Goal: Task Accomplishment & Management: Use online tool/utility

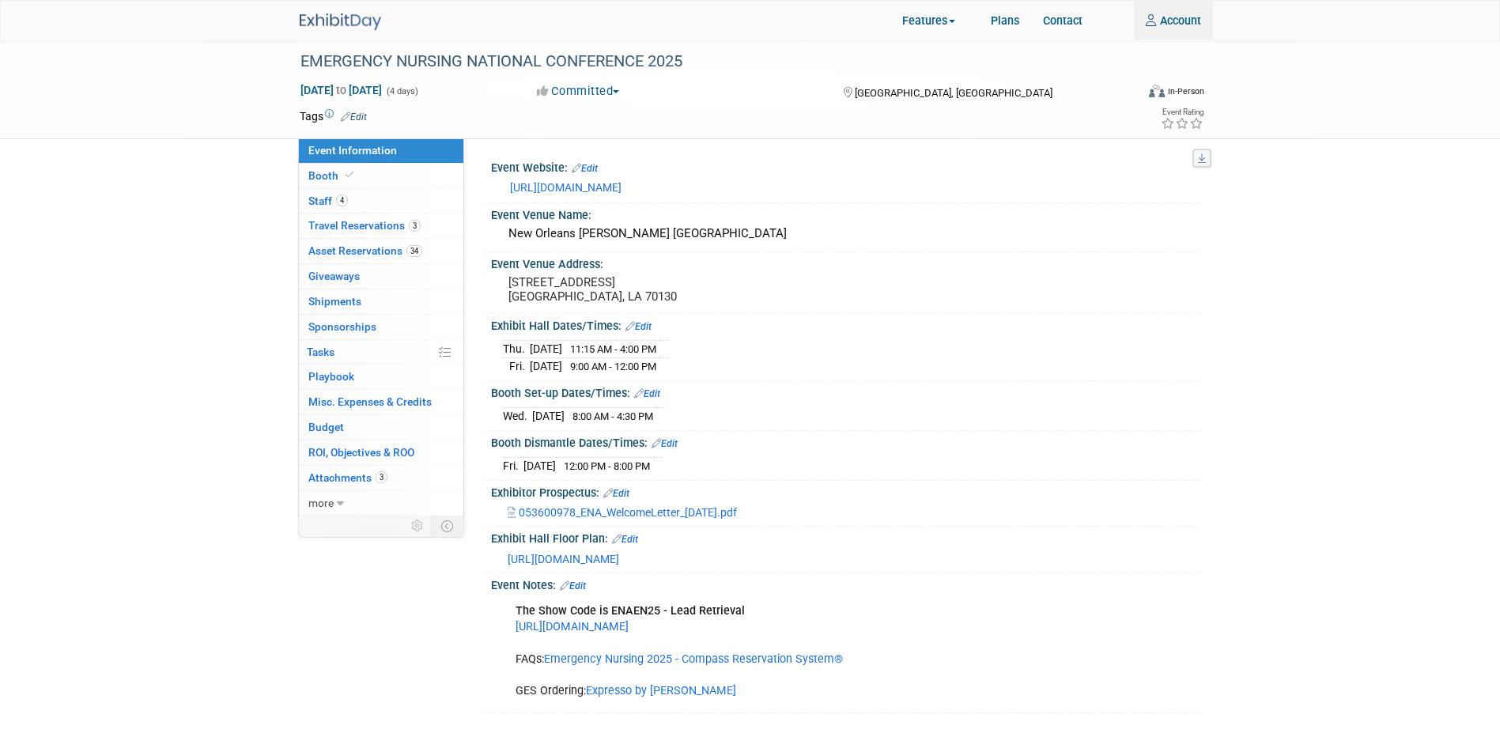
click at [328, 3] on div at bounding box center [350, 15] width 100 height 29
click at [335, 24] on img at bounding box center [340, 21] width 81 height 17
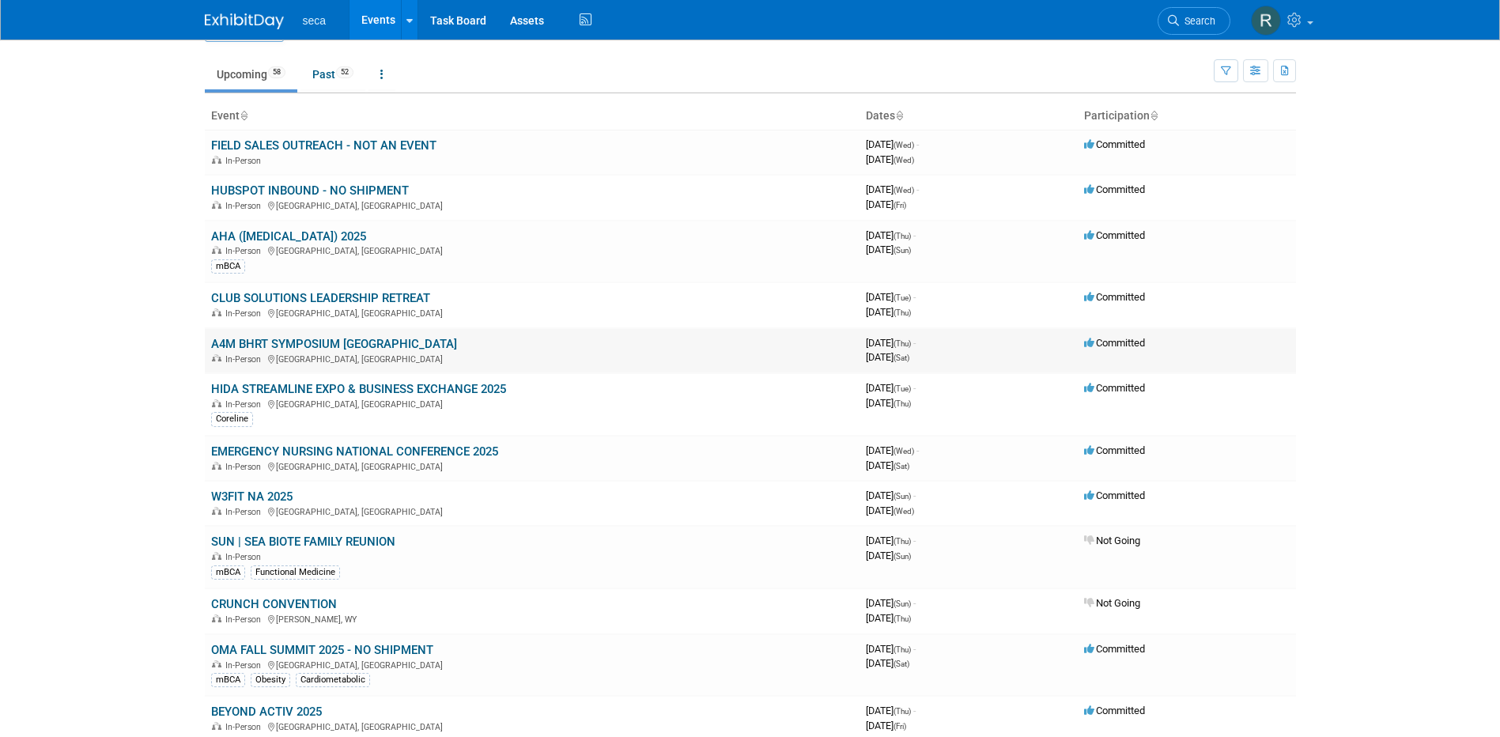
scroll to position [79, 0]
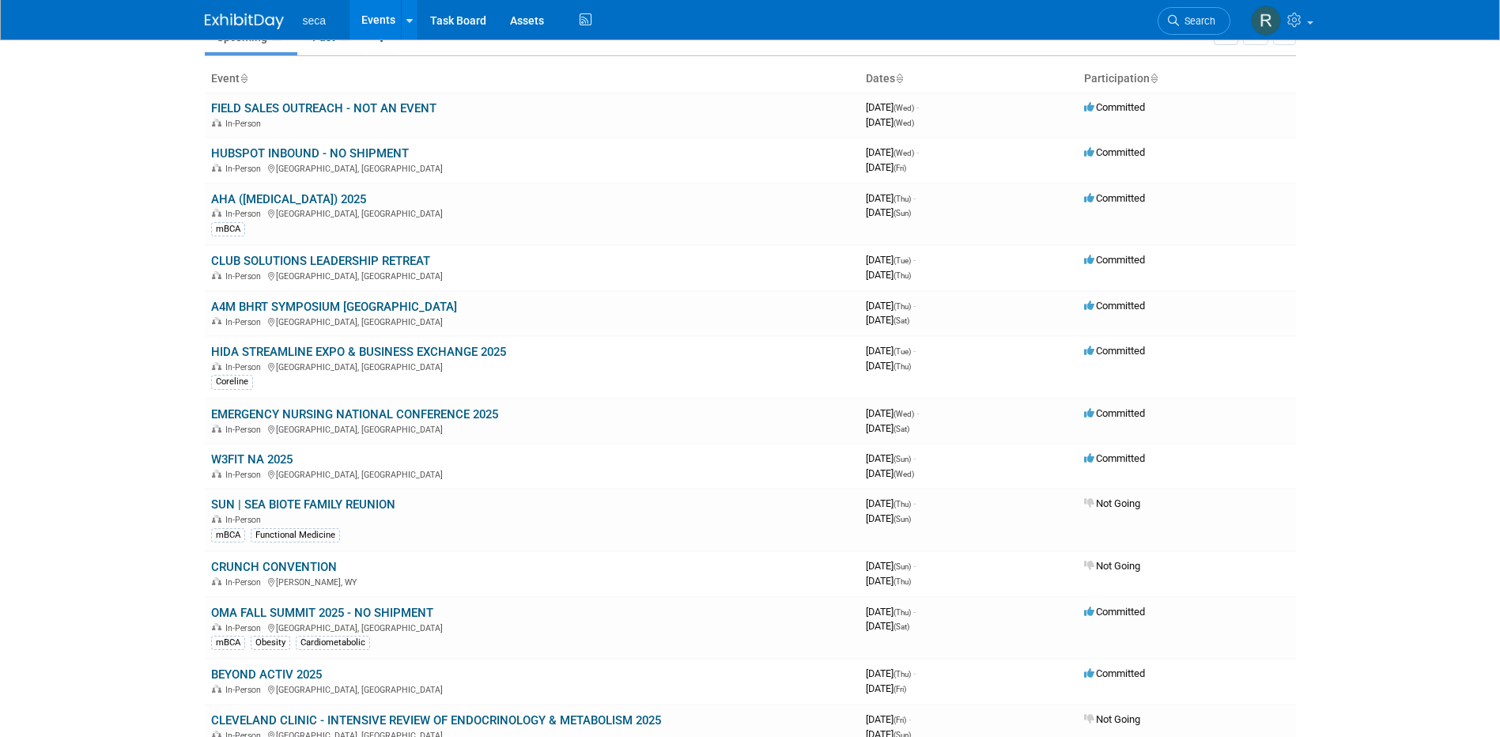
drag, startPoint x: 297, startPoint y: 305, endPoint x: 368, endPoint y: 305, distance: 70.4
click at [296, 305] on link "A4M BHRT SYMPOSIUM [GEOGRAPHIC_DATA]" at bounding box center [334, 307] width 246 height 14
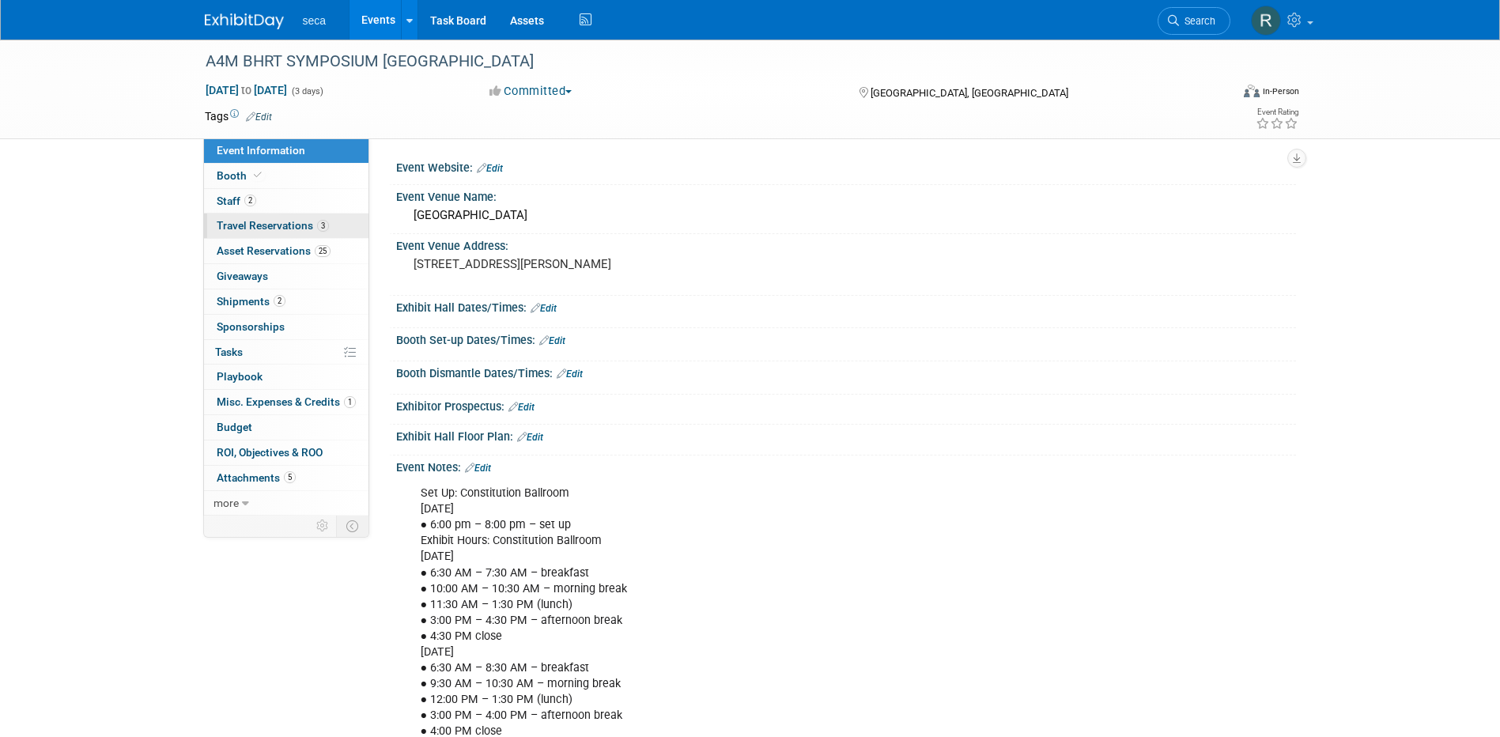
click at [264, 222] on span "Travel Reservations 3" at bounding box center [273, 225] width 112 height 13
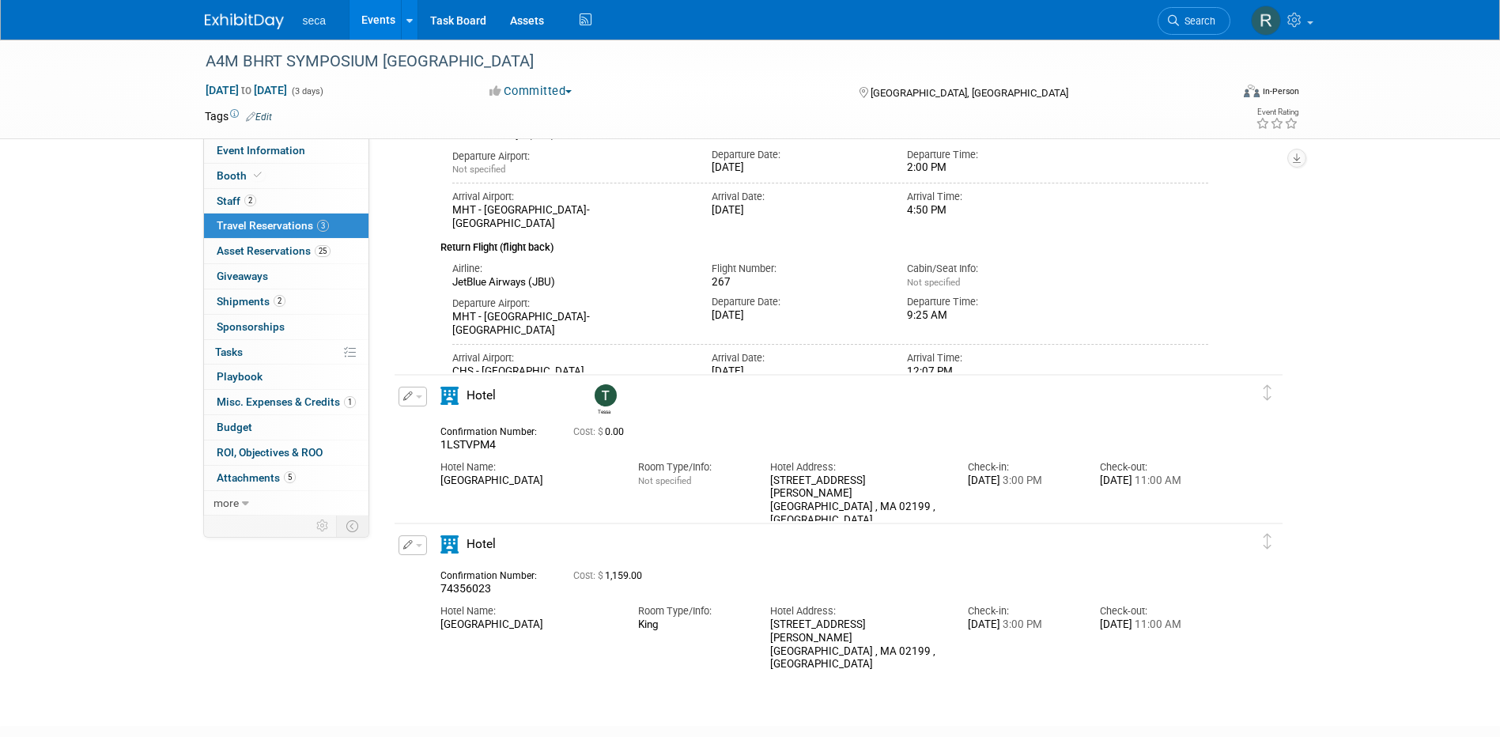
scroll to position [237, 0]
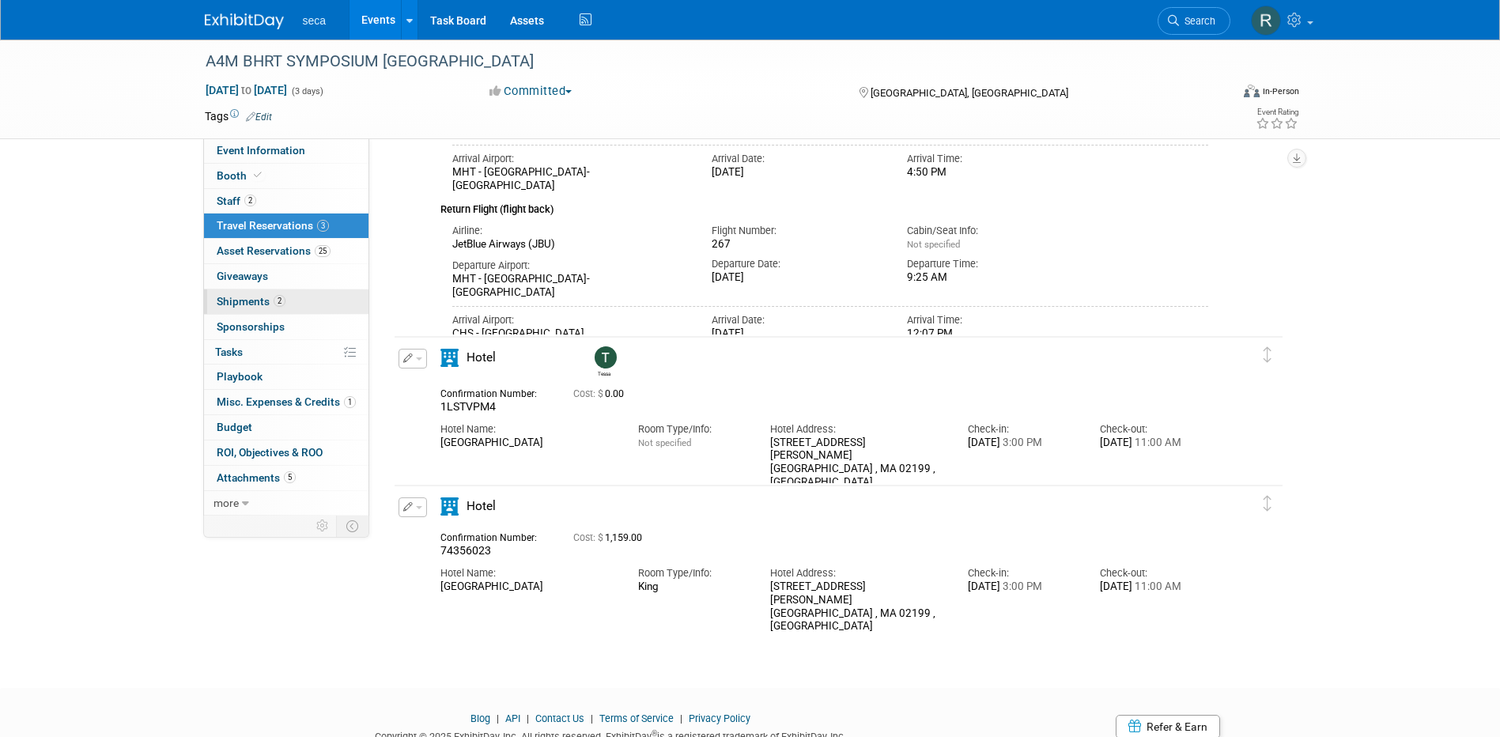
click at [260, 298] on span "Shipments 2" at bounding box center [251, 301] width 69 height 13
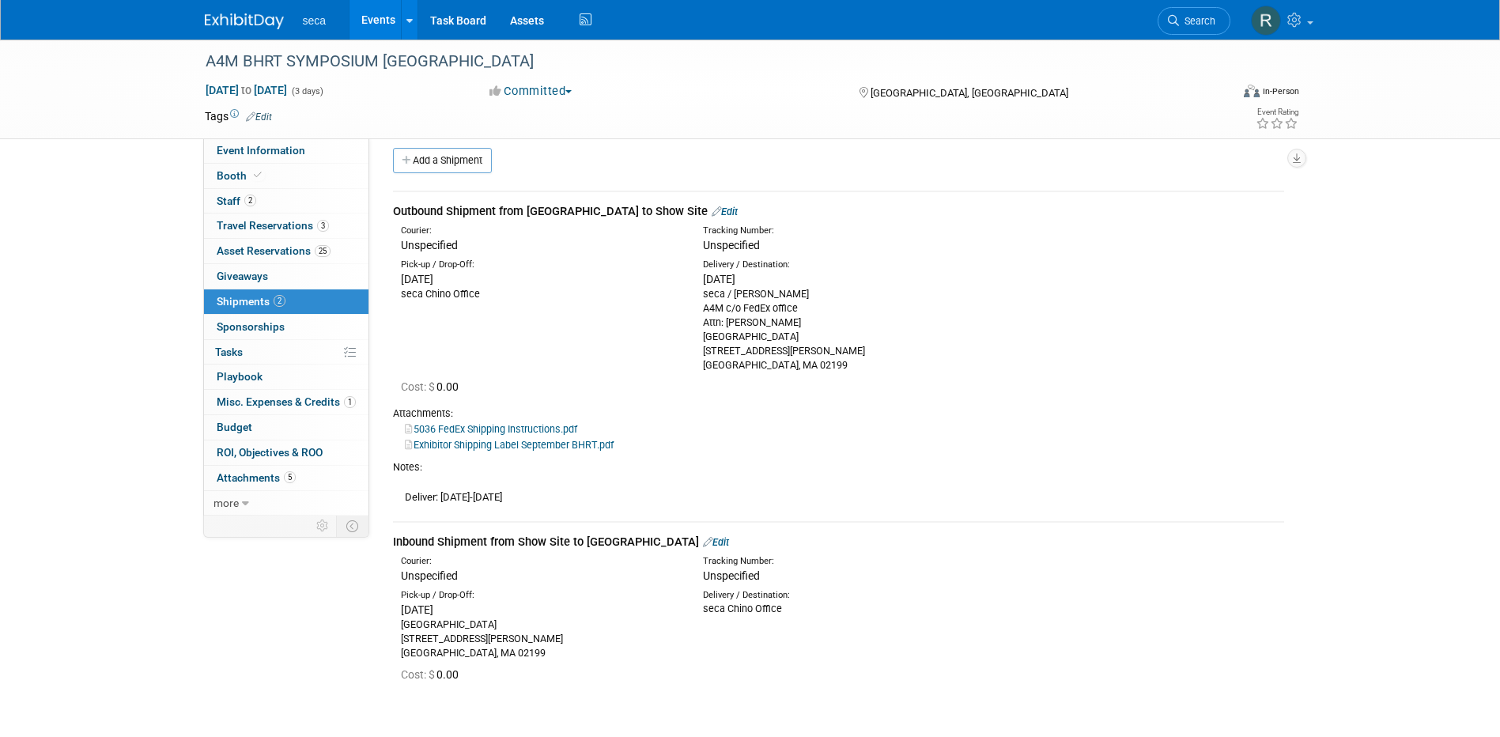
scroll to position [0, 0]
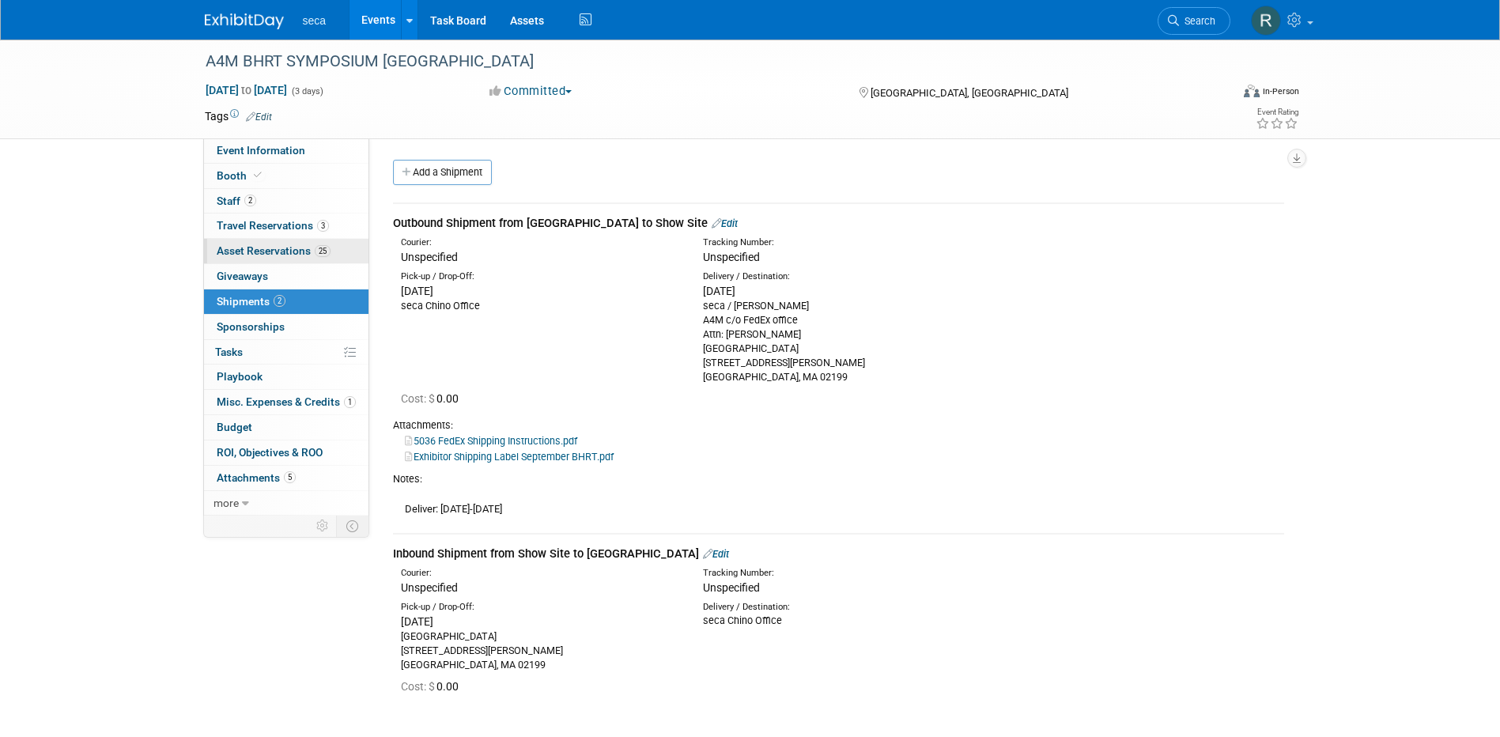
click at [262, 253] on span "Asset Reservations 25" at bounding box center [274, 250] width 114 height 13
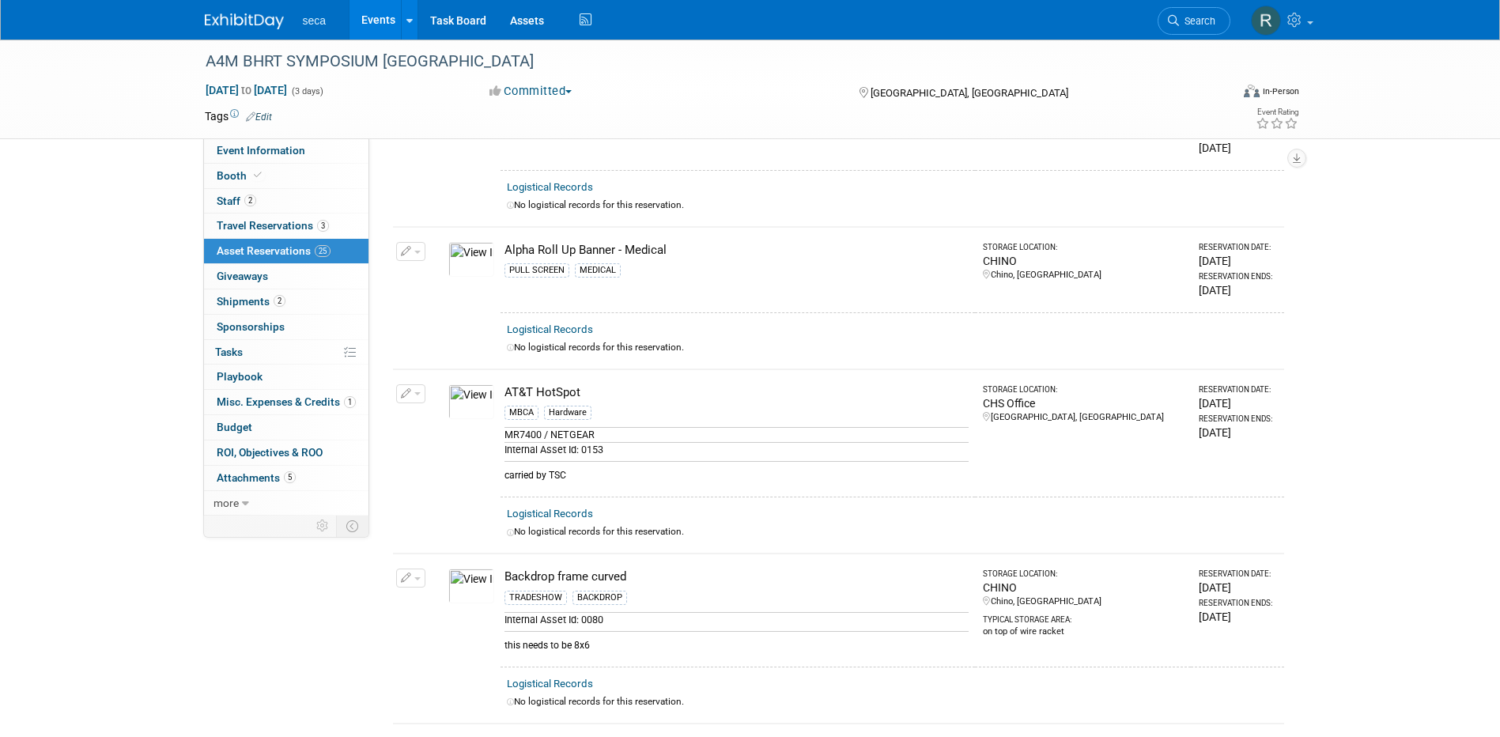
scroll to position [474, 0]
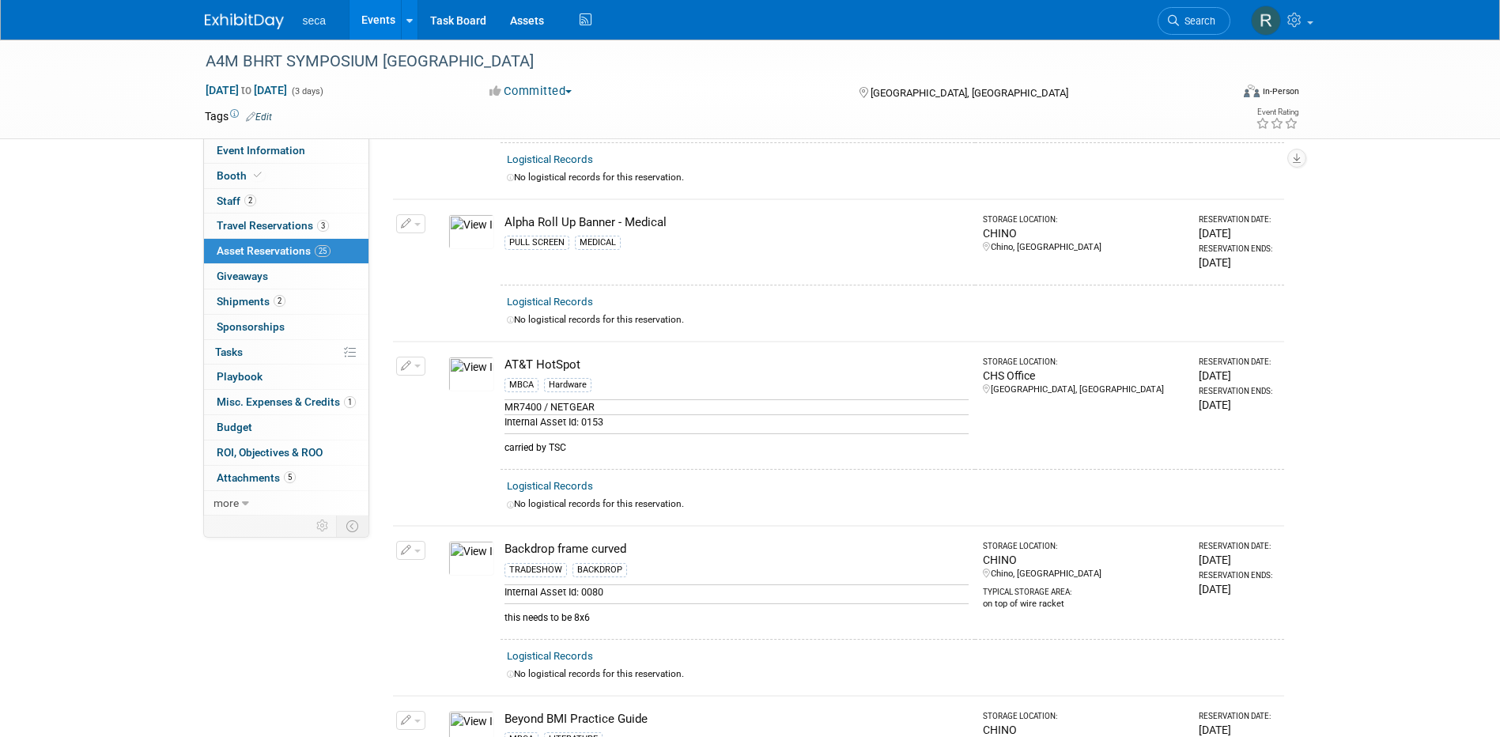
click at [375, 19] on link "Events" at bounding box center [378, 20] width 58 height 40
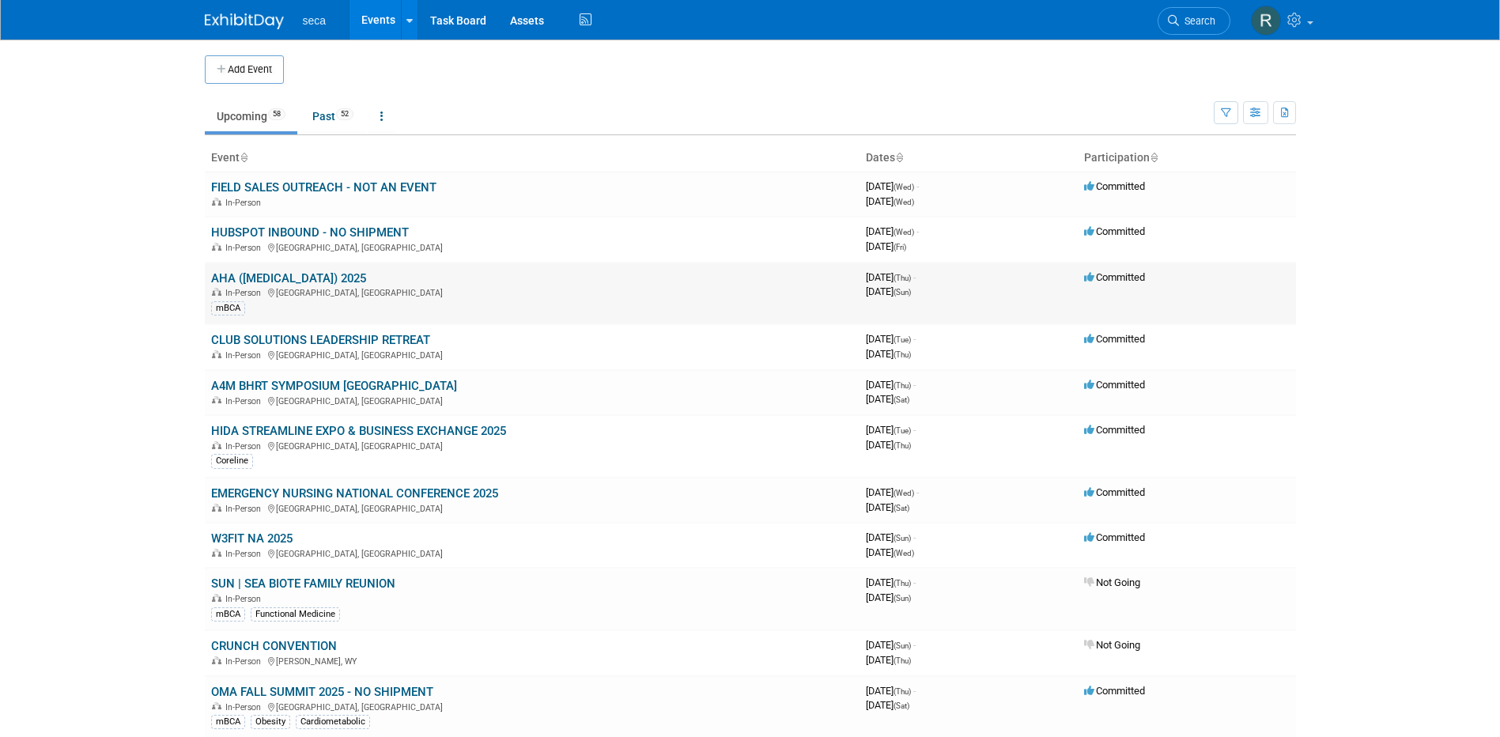
click at [296, 276] on link "AHA ([MEDICAL_DATA]) 2025" at bounding box center [288, 278] width 155 height 14
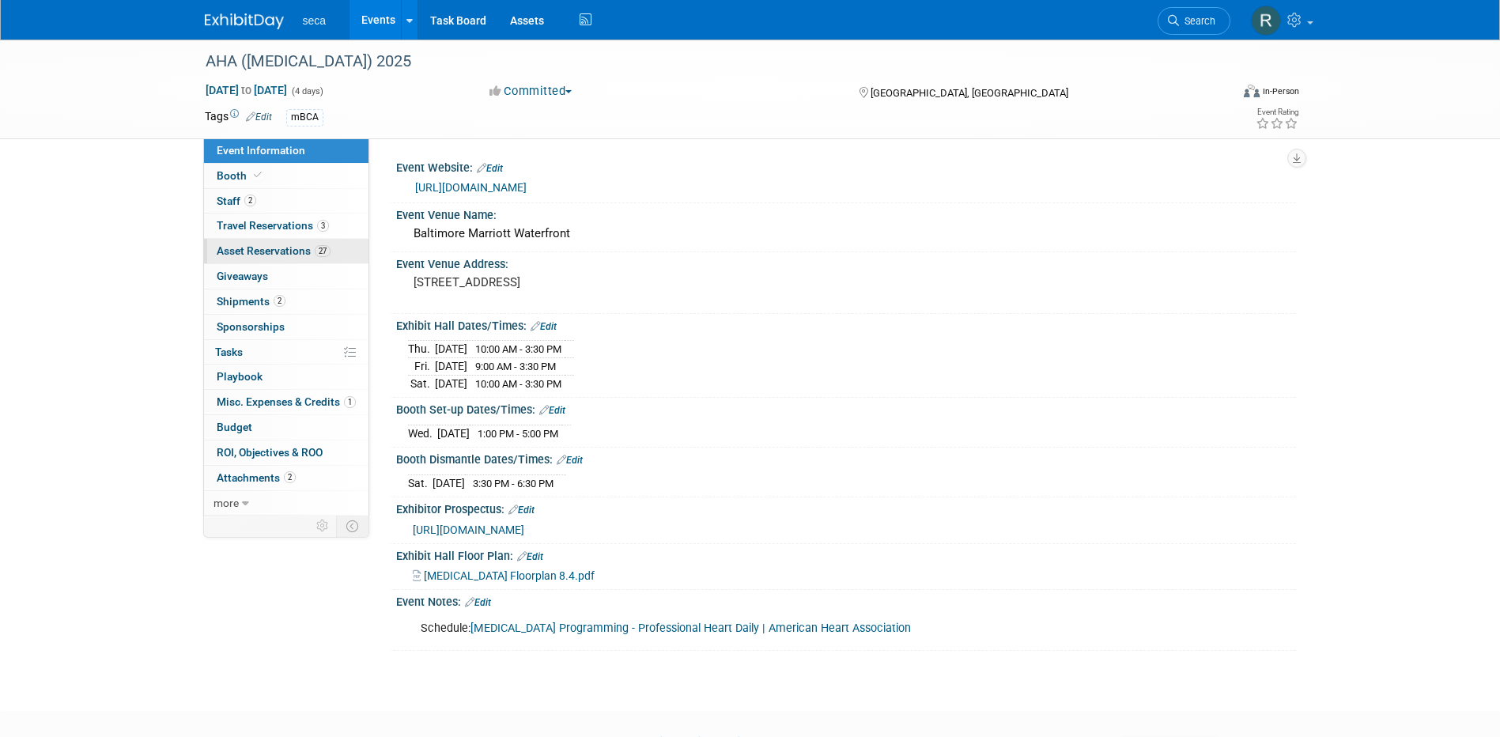
click at [265, 252] on span "Asset Reservations 27" at bounding box center [274, 250] width 114 height 13
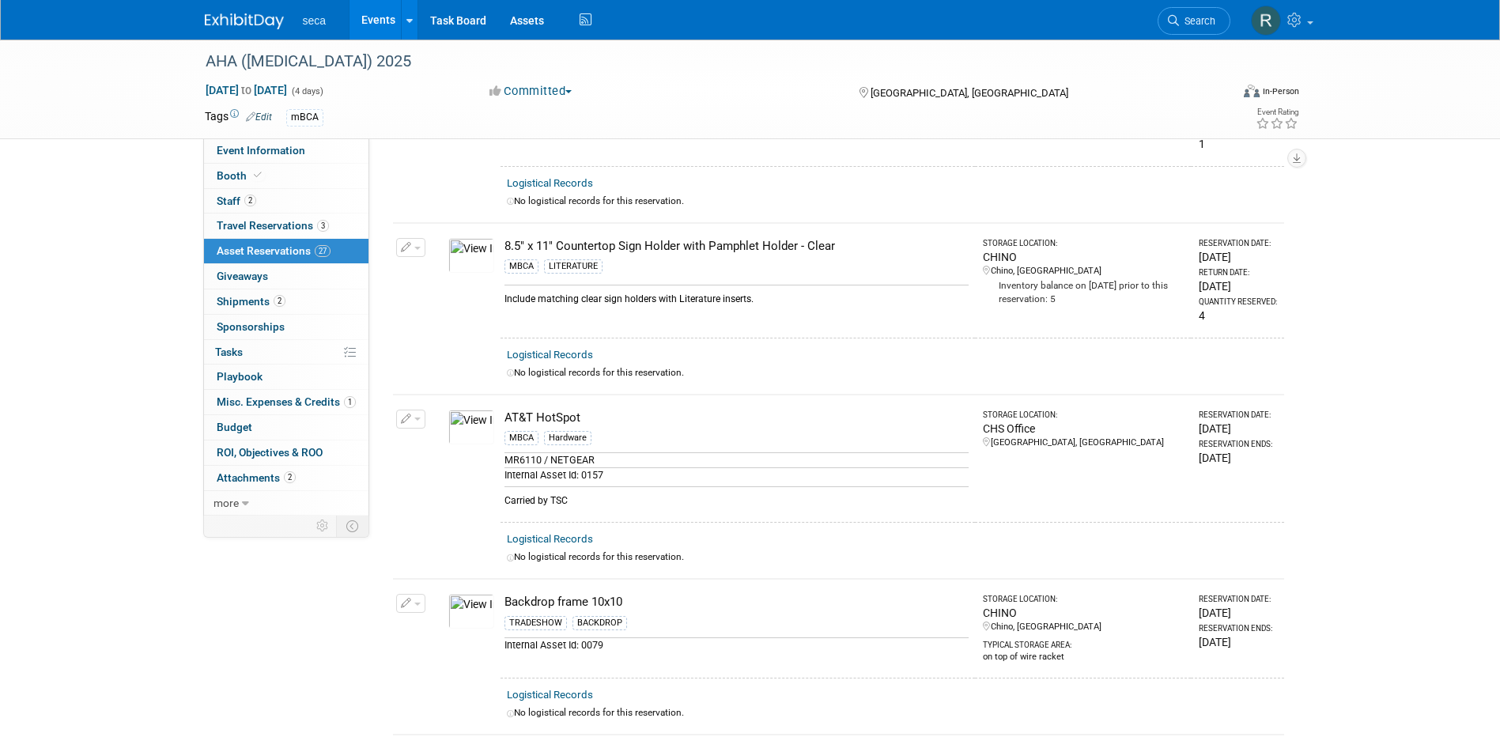
scroll to position [316, 0]
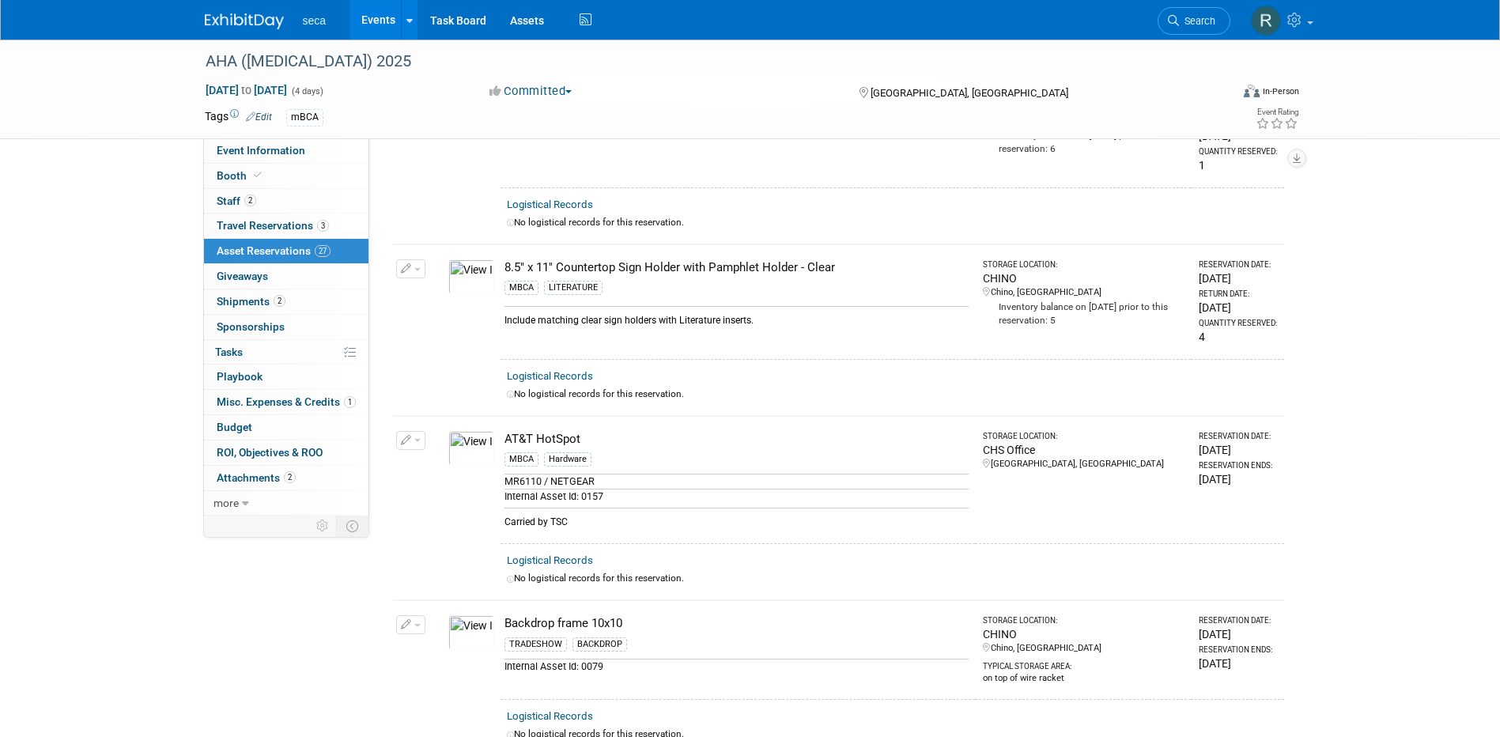
click at [383, 21] on link "Events" at bounding box center [378, 20] width 58 height 40
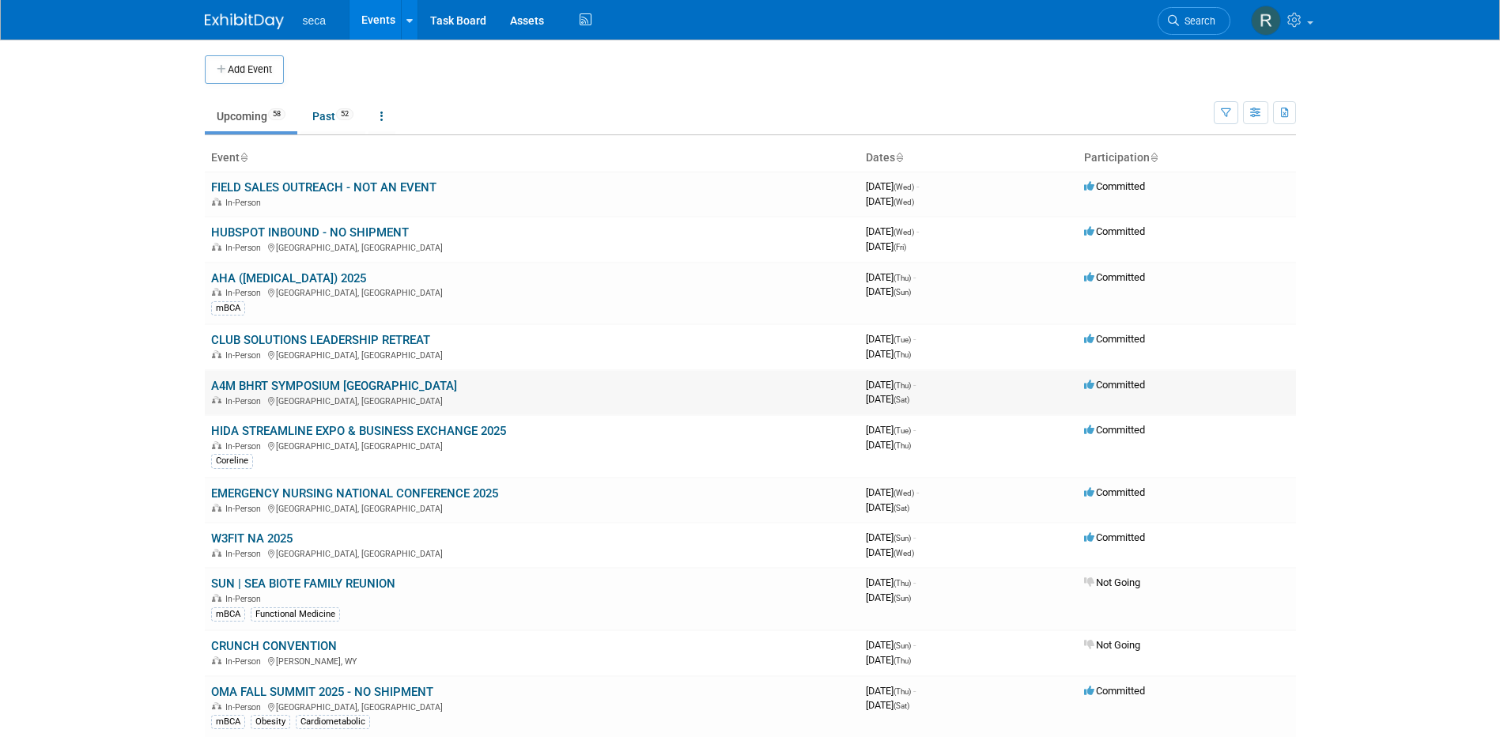
click at [287, 379] on link "A4M BHRT SYMPOSIUM [GEOGRAPHIC_DATA]" at bounding box center [334, 386] width 246 height 14
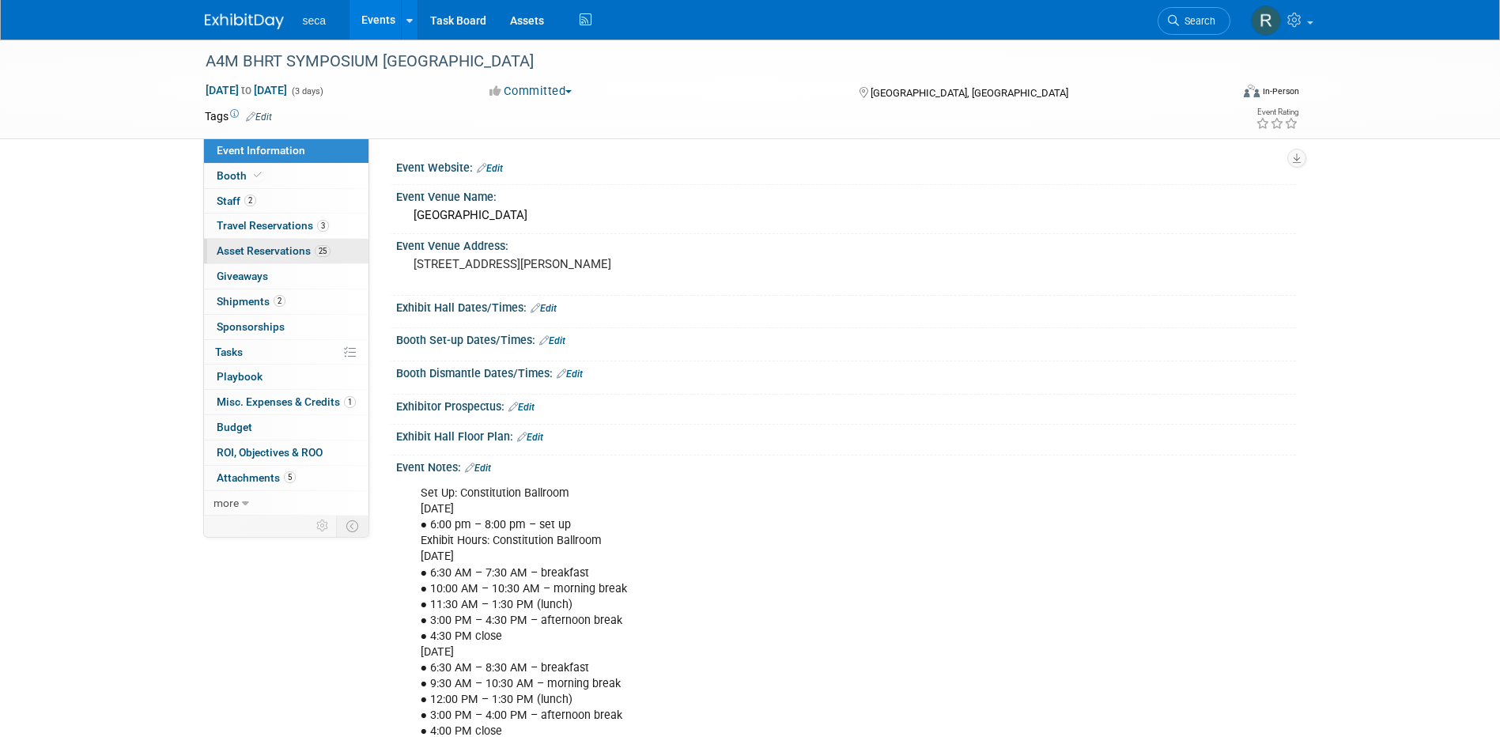
click at [285, 251] on span "Asset Reservations 25" at bounding box center [274, 250] width 114 height 13
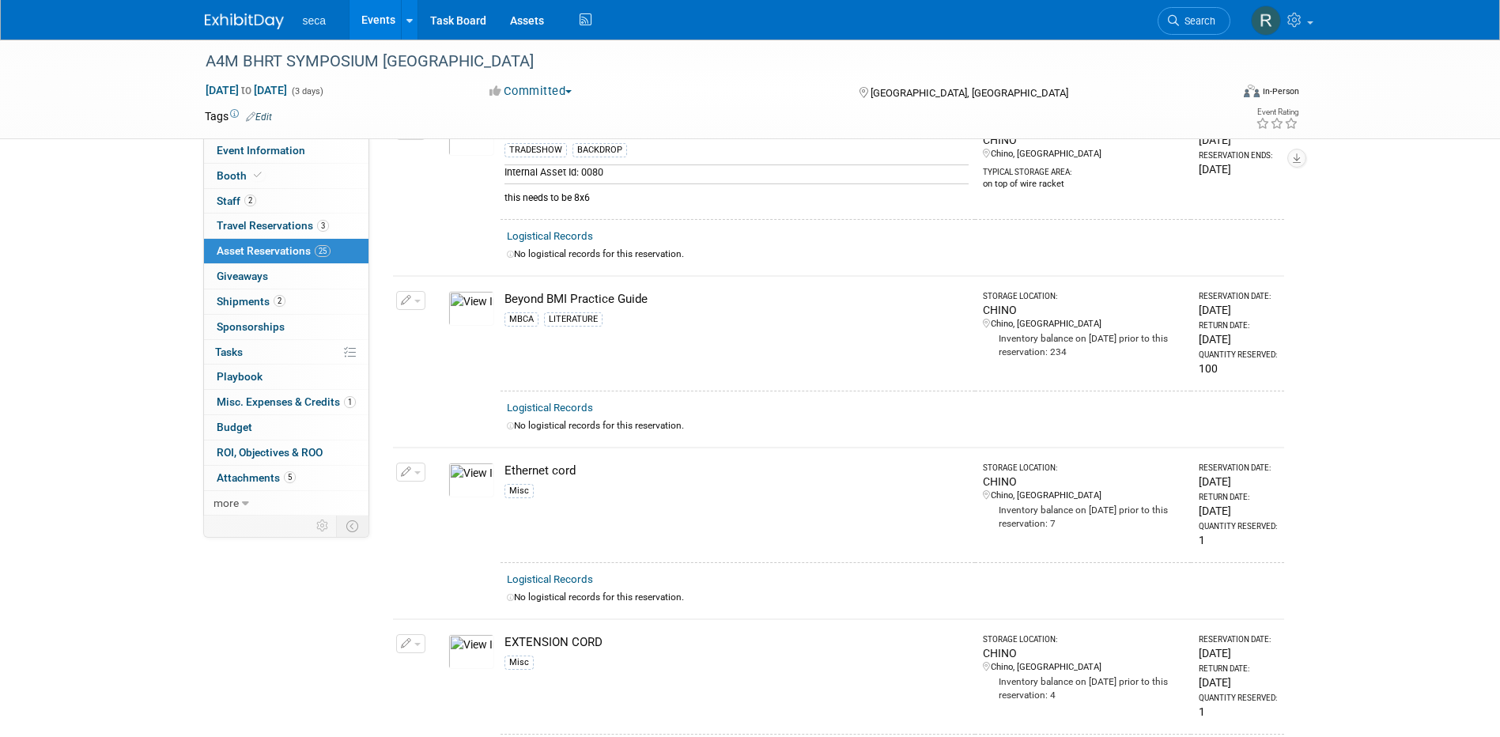
scroll to position [1030, 0]
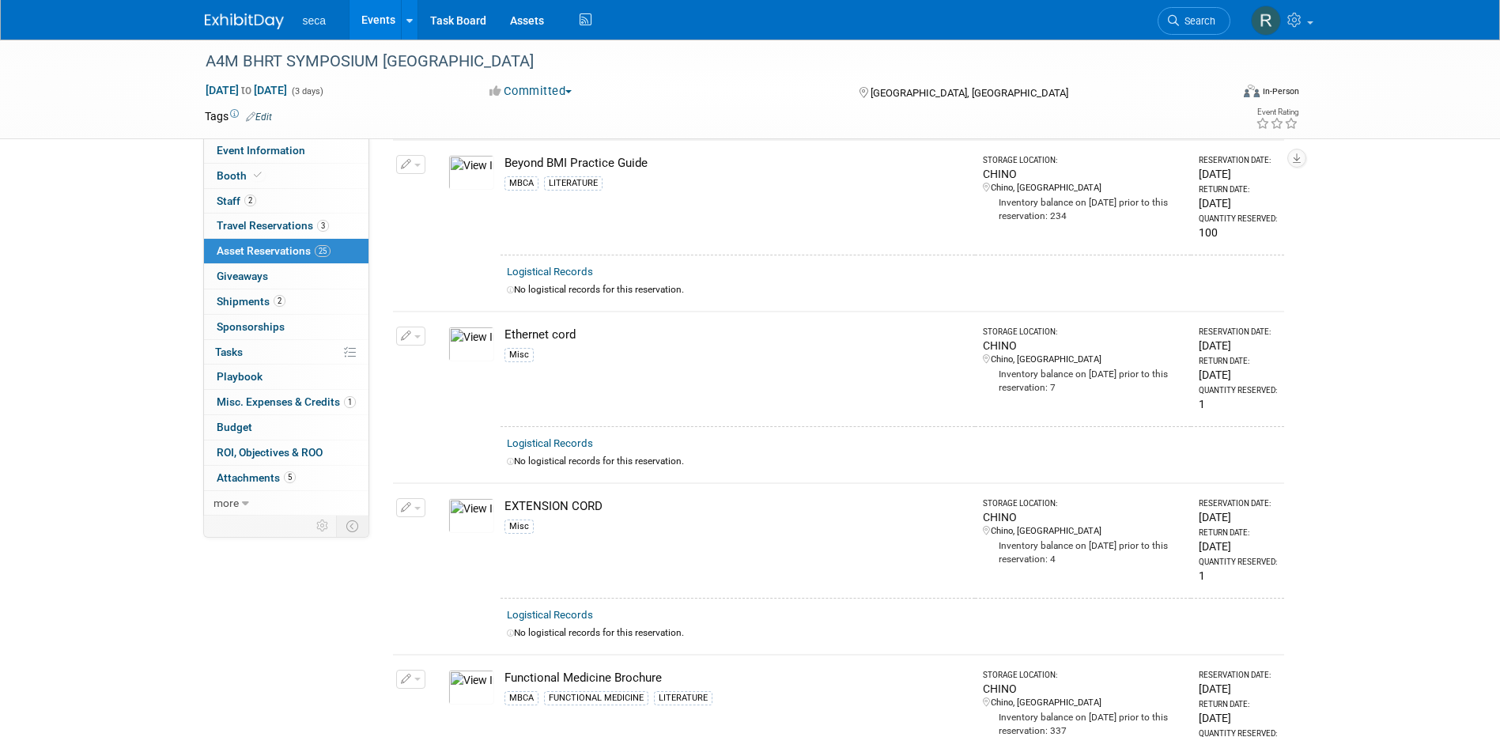
click at [463, 172] on img at bounding box center [471, 172] width 46 height 35
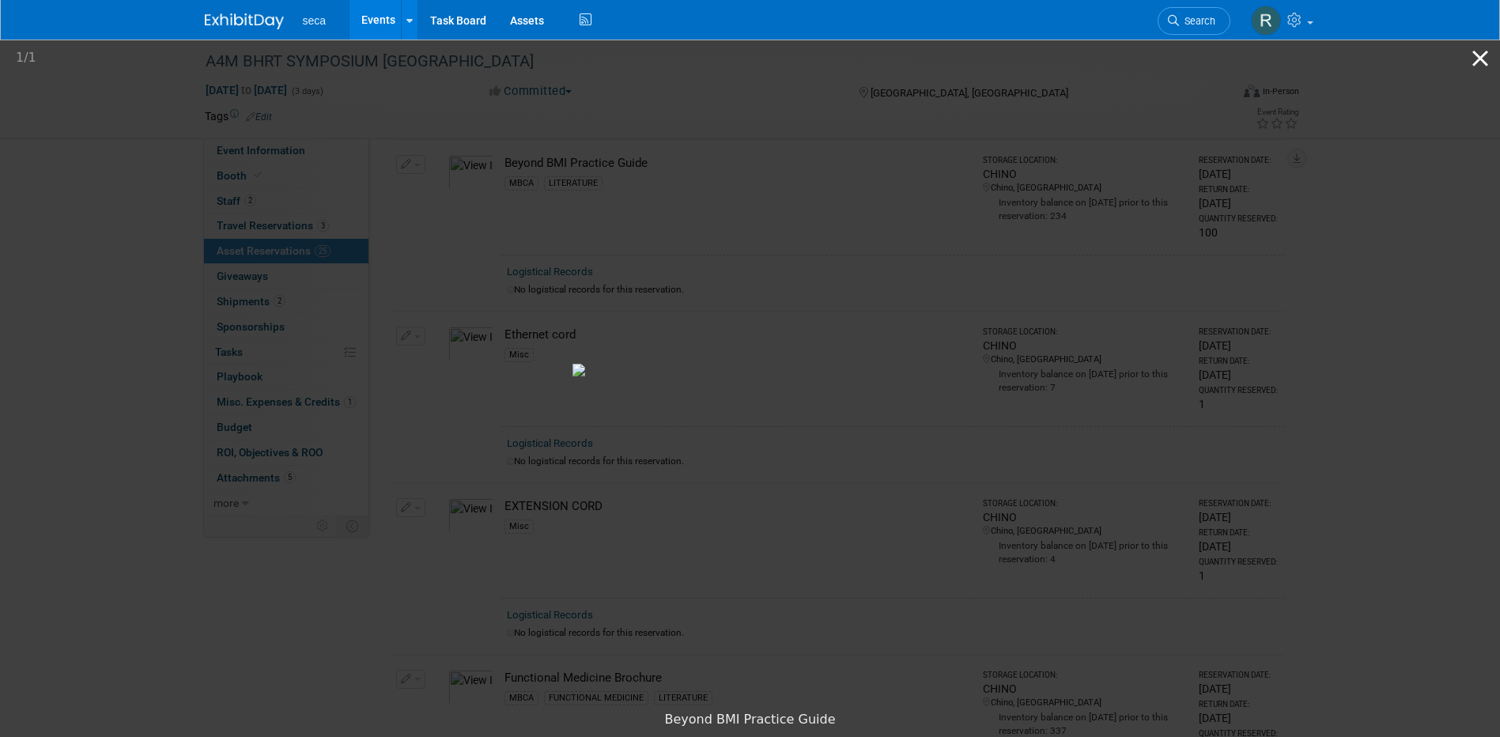
click at [1481, 58] on button "Close gallery" at bounding box center [1480, 58] width 40 height 37
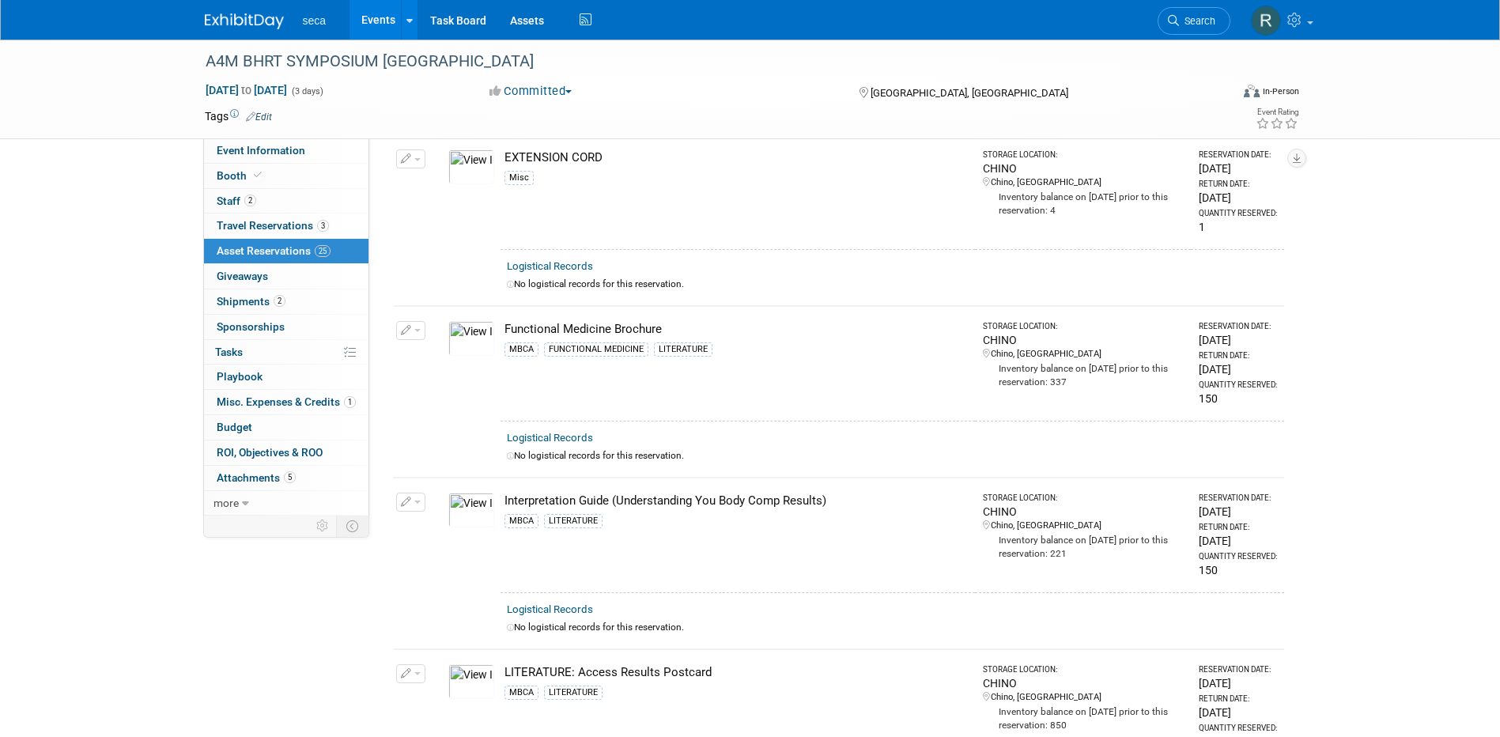
scroll to position [1425, 0]
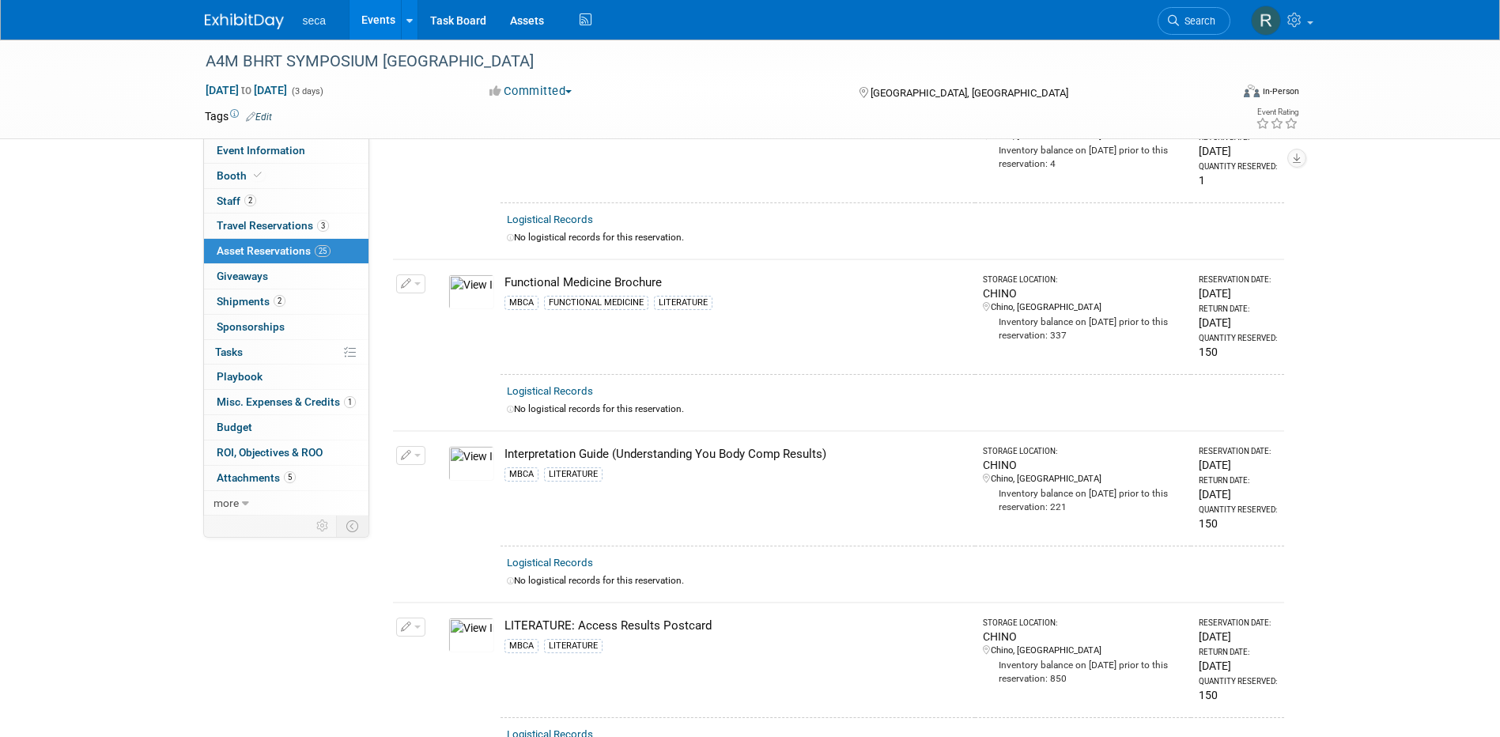
click at [472, 284] on img at bounding box center [471, 291] width 46 height 35
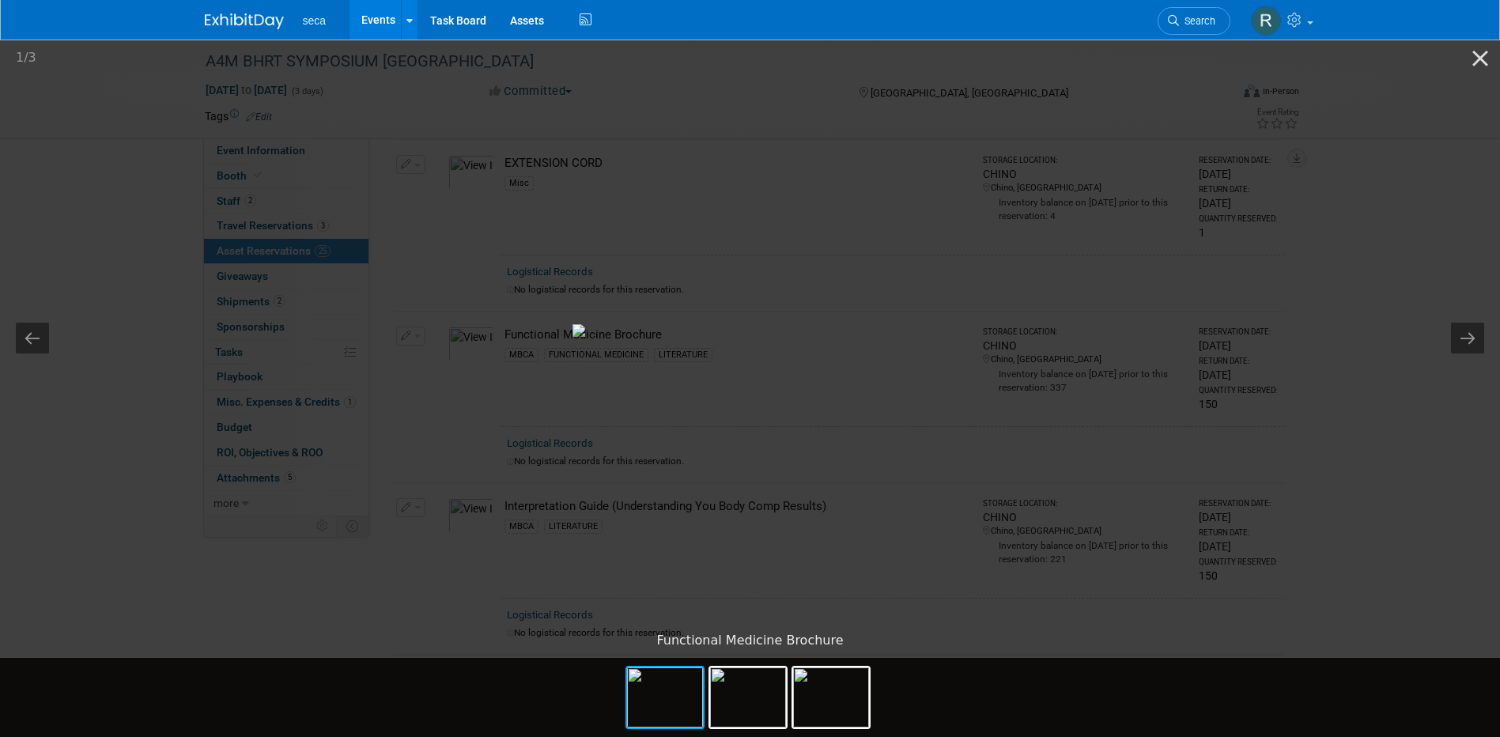
scroll to position [1346, 0]
click at [1481, 60] on button "Close gallery" at bounding box center [1480, 58] width 40 height 37
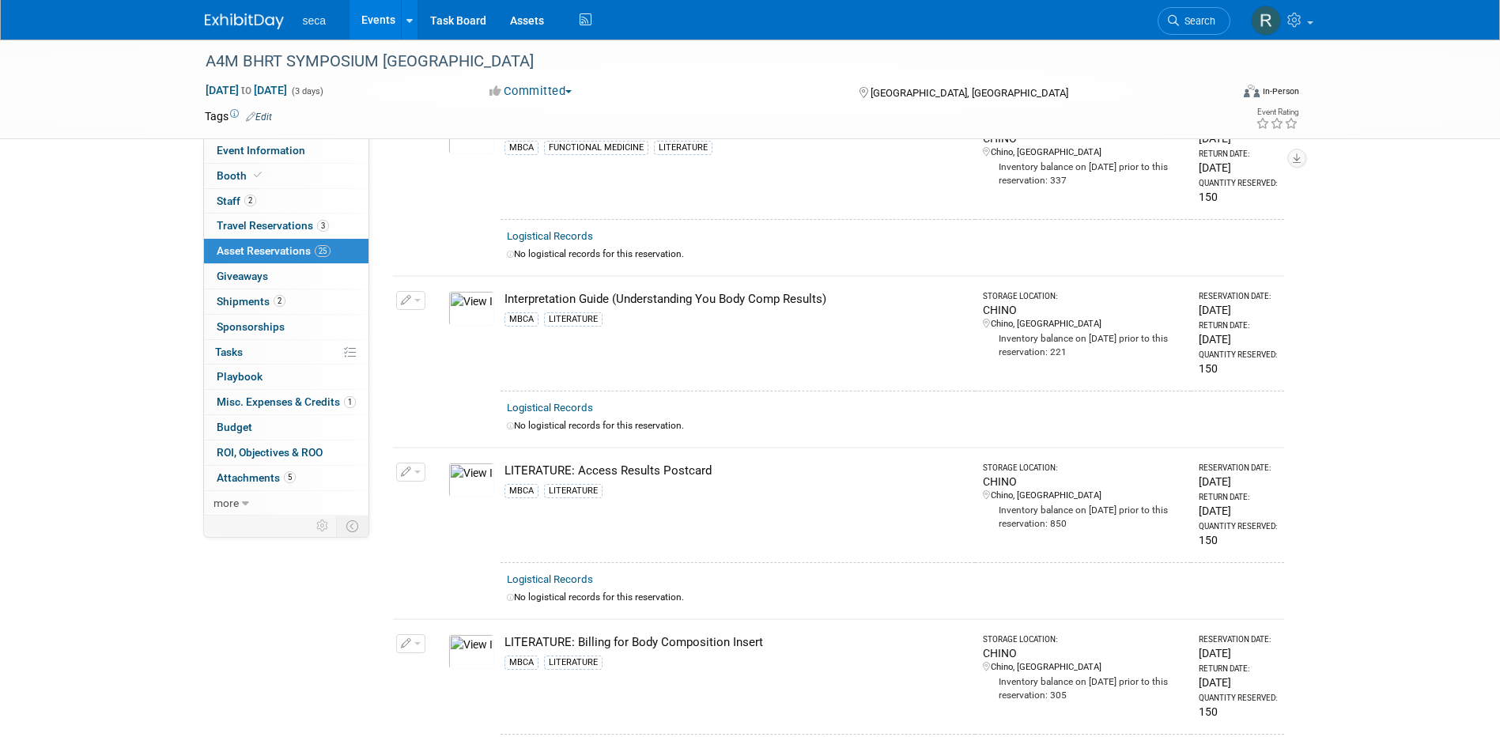
scroll to position [1583, 0]
click at [466, 289] on img at bounding box center [471, 305] width 46 height 35
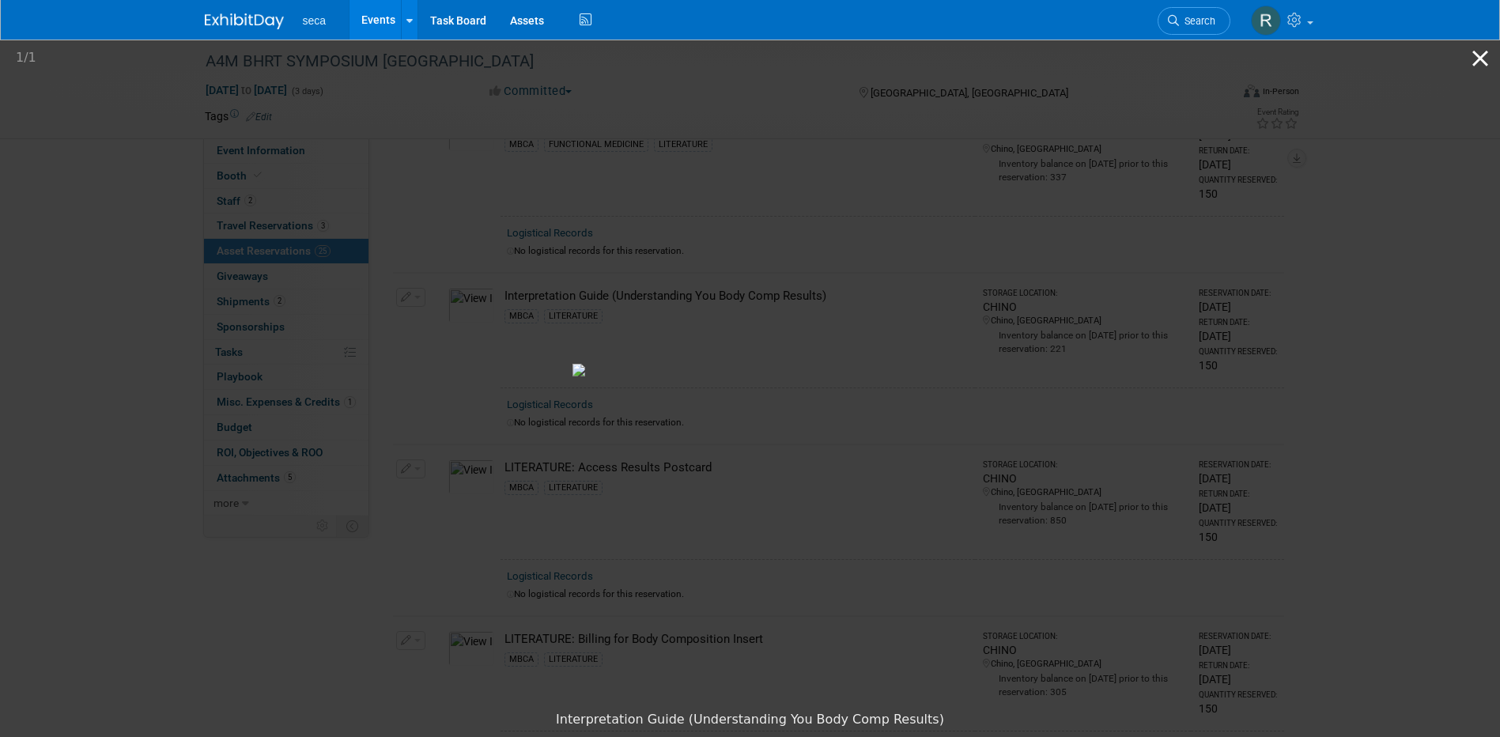
click at [1478, 59] on button "Close gallery" at bounding box center [1480, 58] width 40 height 37
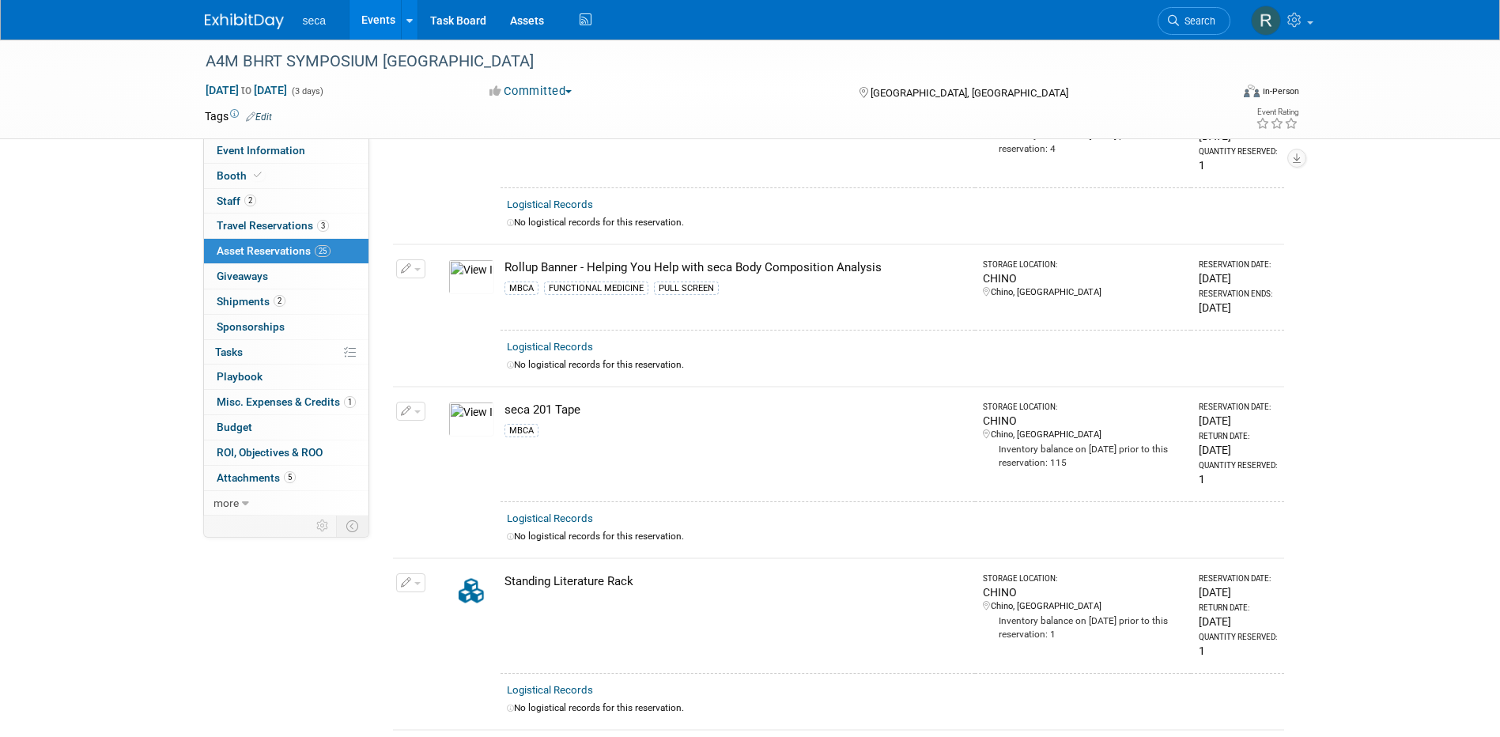
scroll to position [3006, 0]
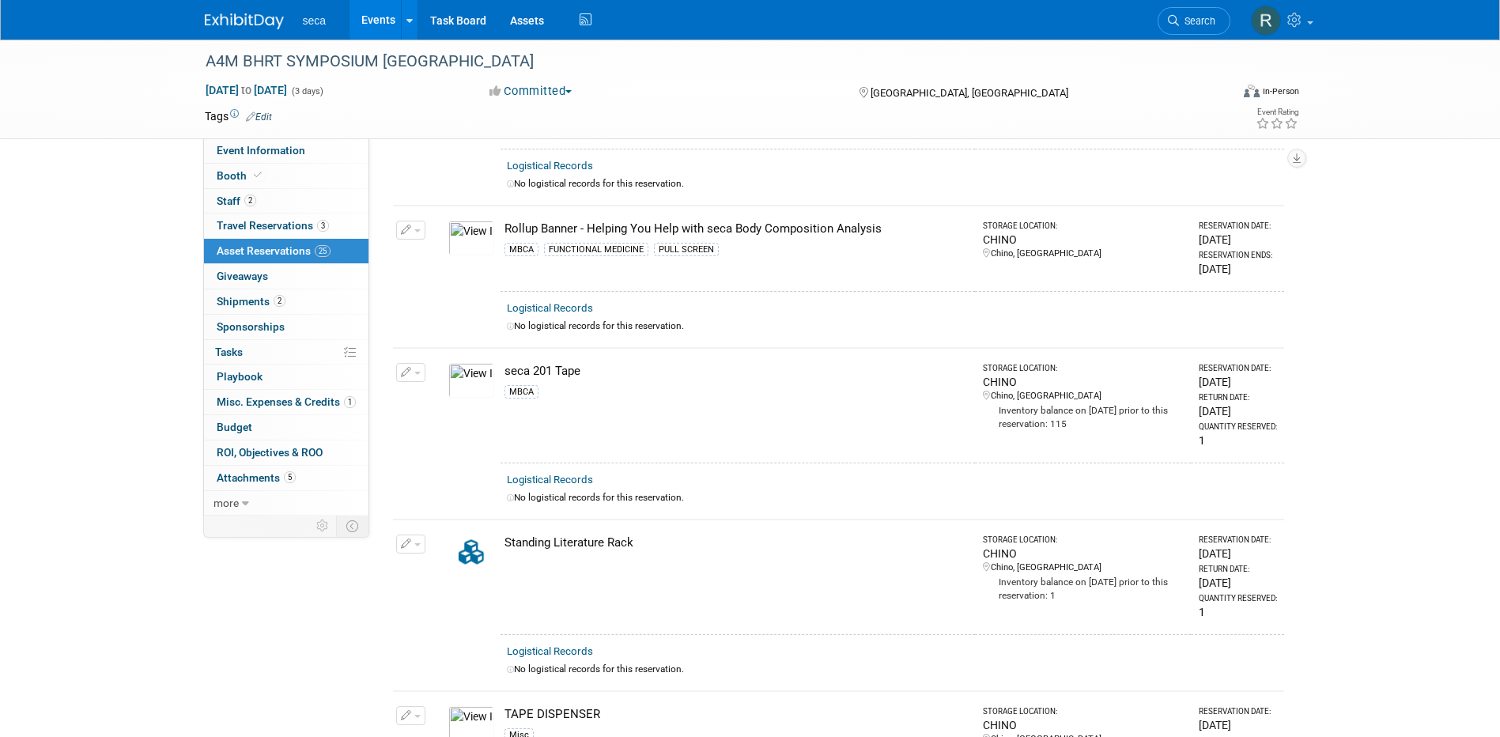
click at [482, 221] on img at bounding box center [471, 238] width 46 height 35
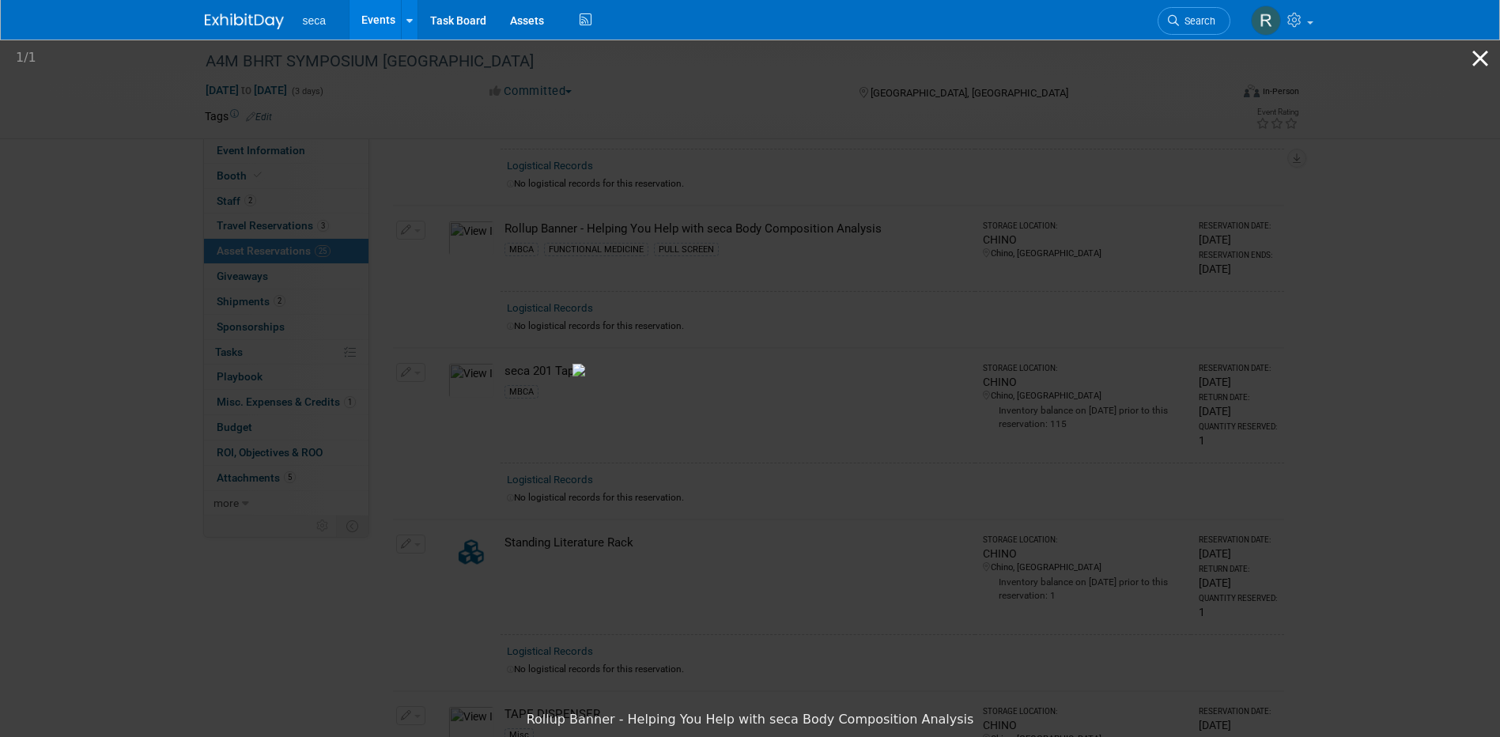
click at [1477, 61] on button "Close gallery" at bounding box center [1480, 58] width 40 height 37
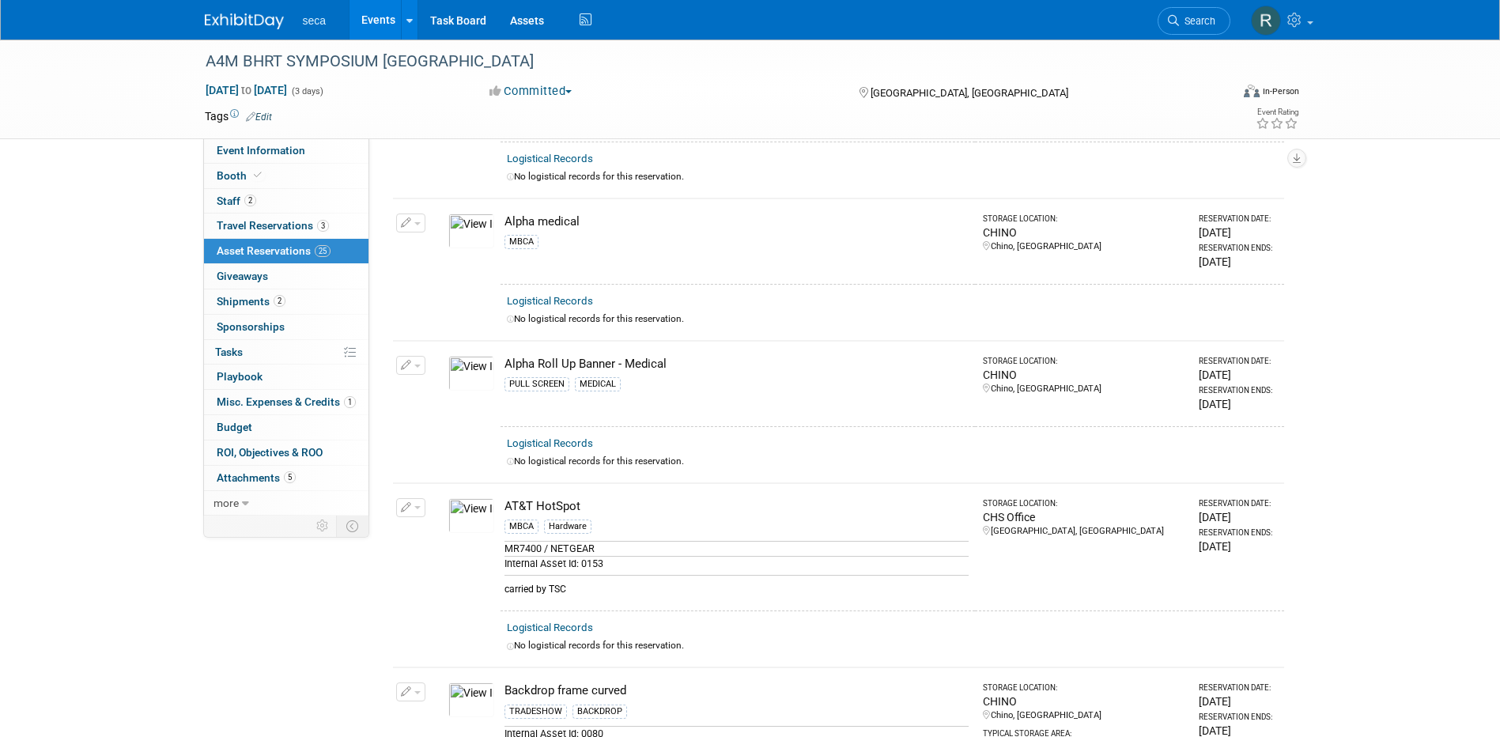
scroll to position [319, 0]
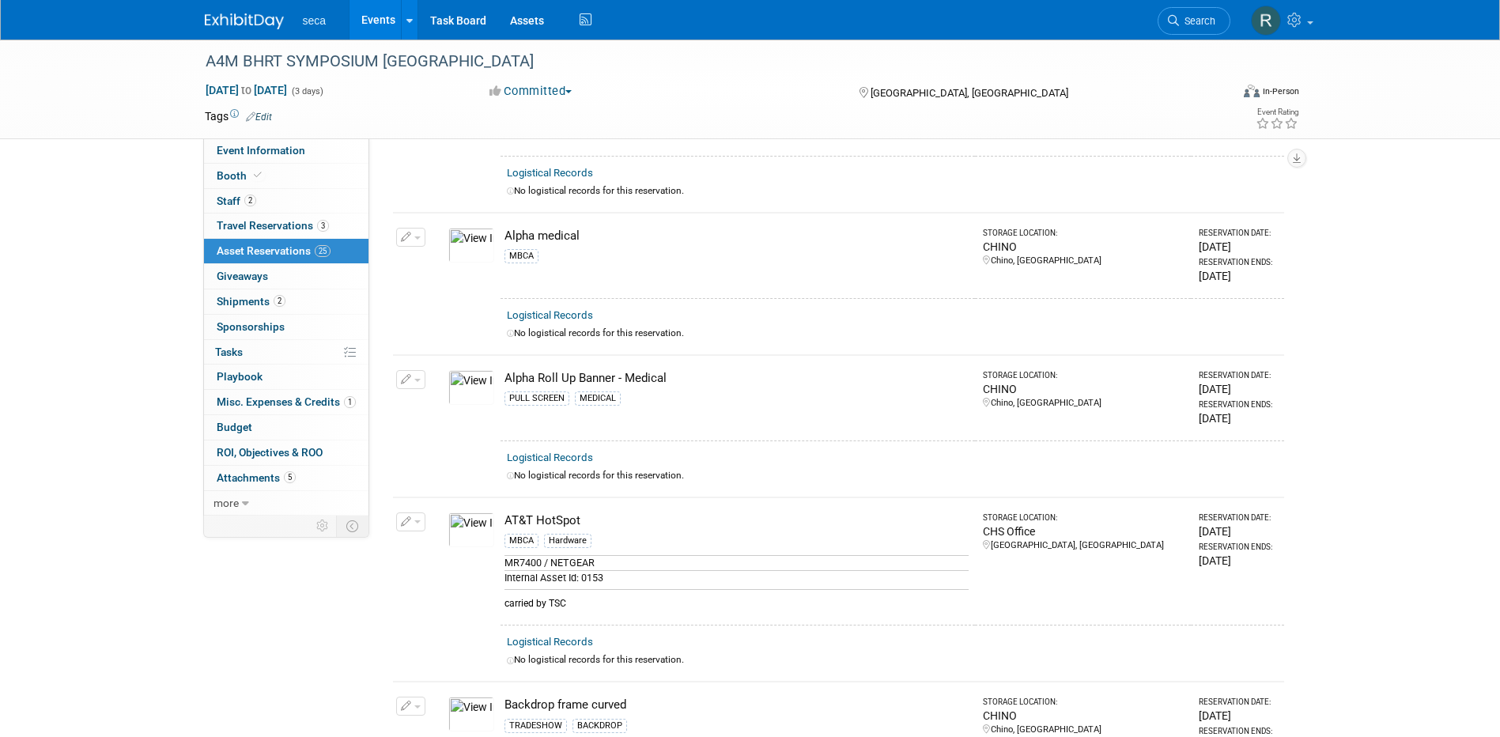
click at [478, 388] on img at bounding box center [471, 387] width 46 height 35
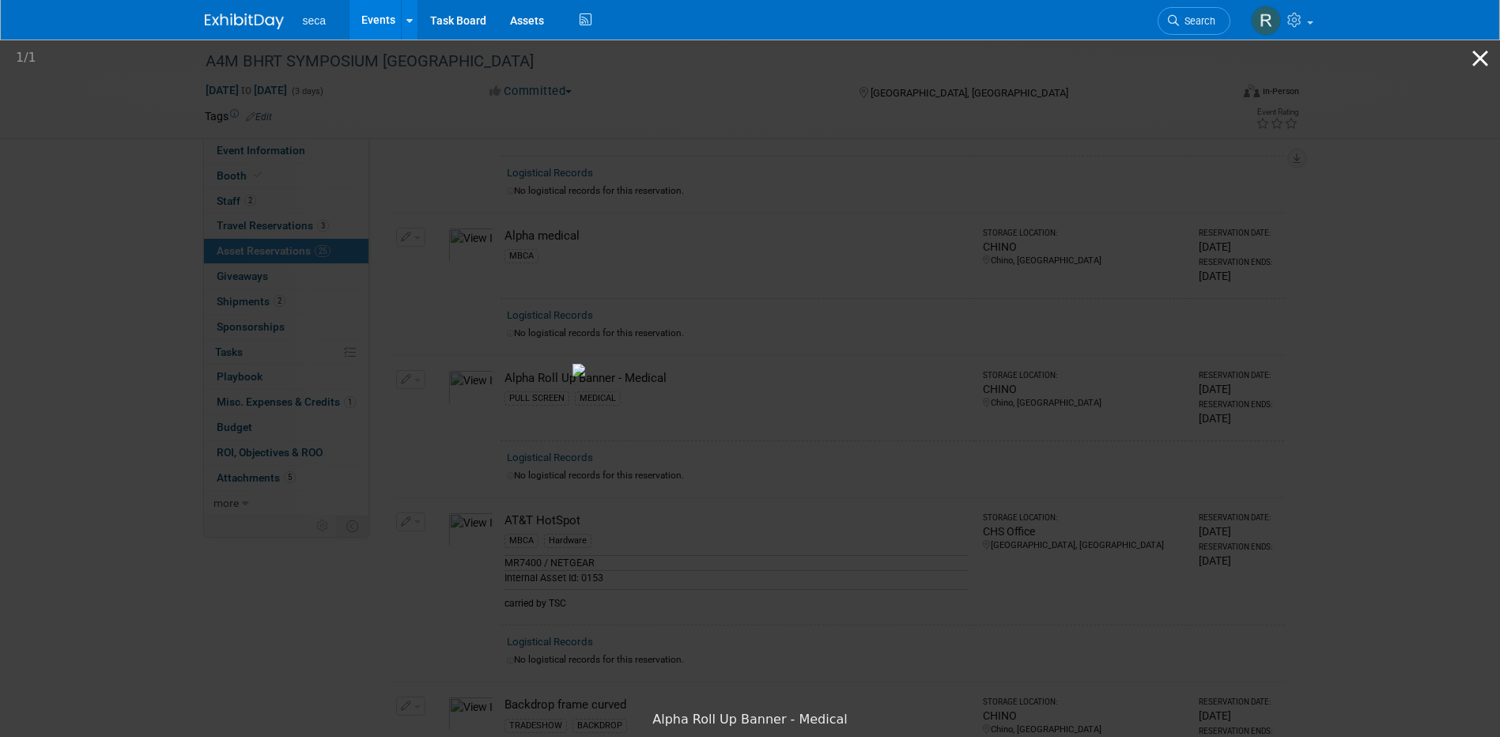
click at [1481, 56] on button "Close gallery" at bounding box center [1480, 58] width 40 height 37
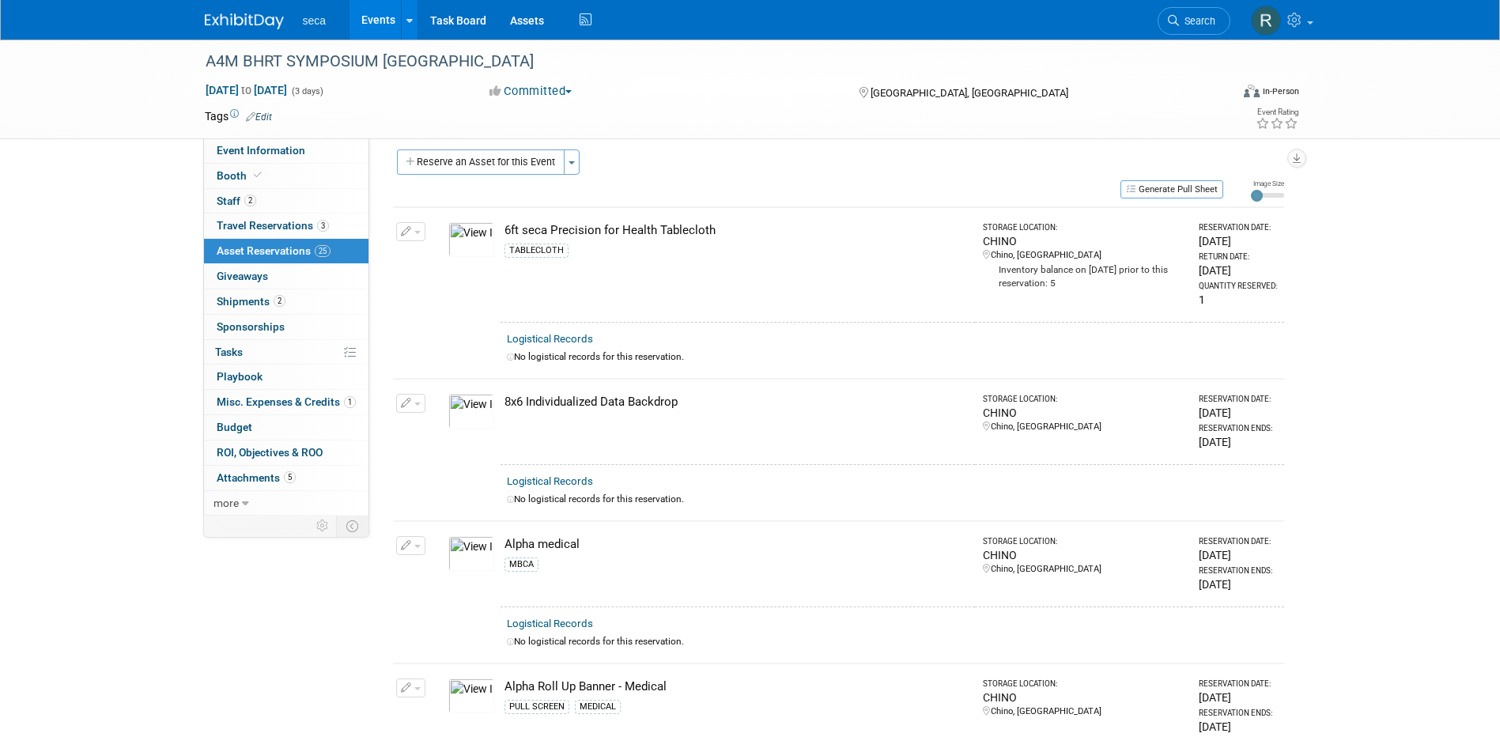
scroll to position [0, 0]
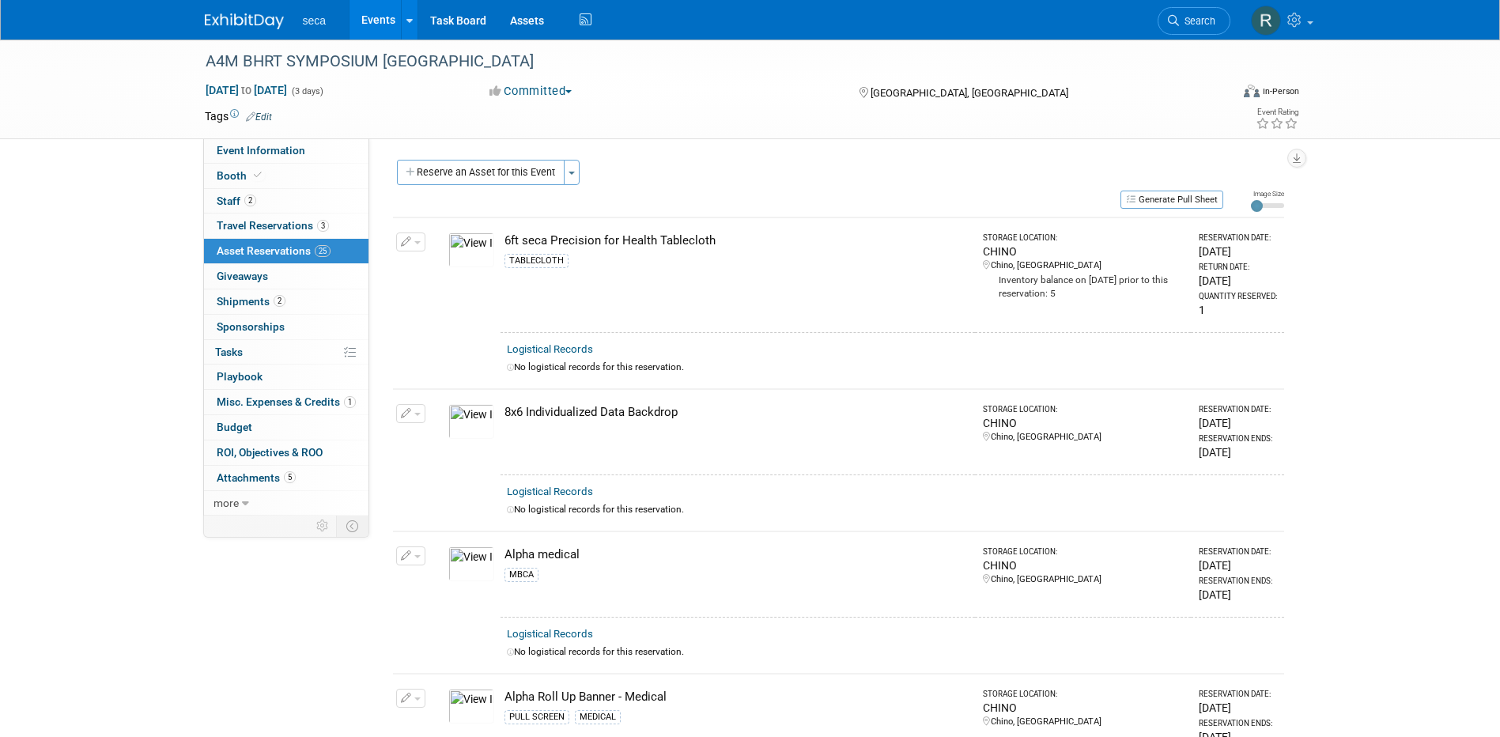
click at [484, 418] on img at bounding box center [471, 421] width 46 height 35
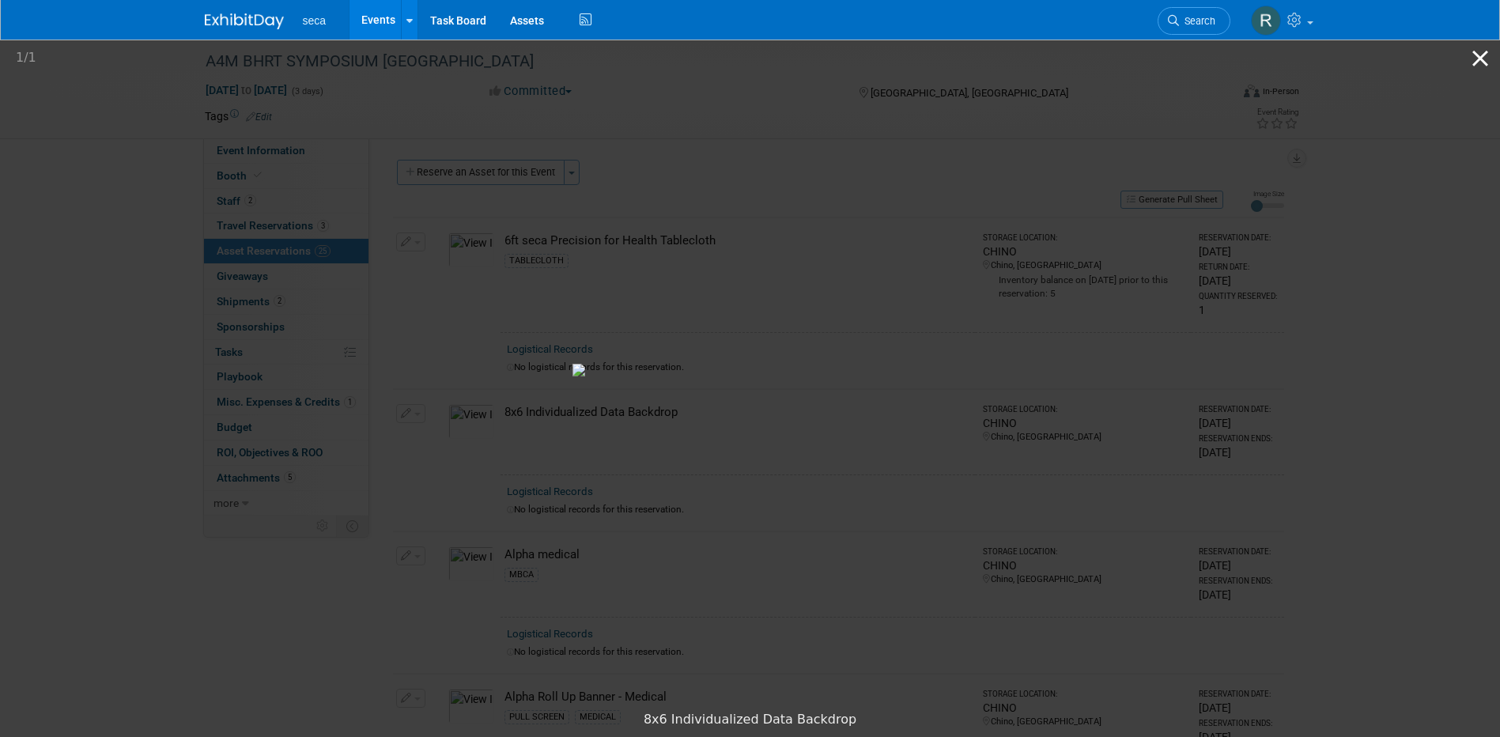
click at [1475, 59] on button "Close gallery" at bounding box center [1480, 58] width 40 height 37
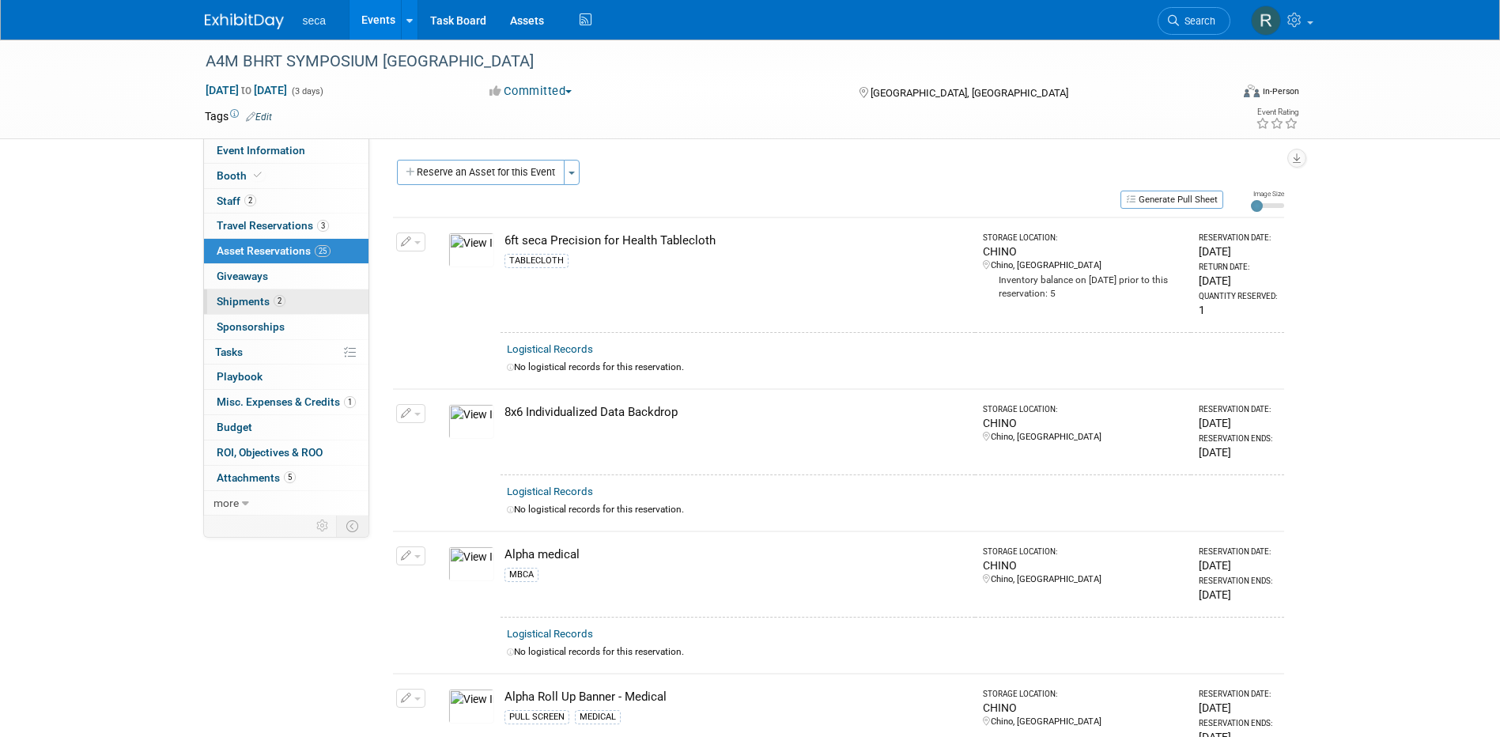
click at [247, 296] on span "Shipments 2" at bounding box center [251, 301] width 69 height 13
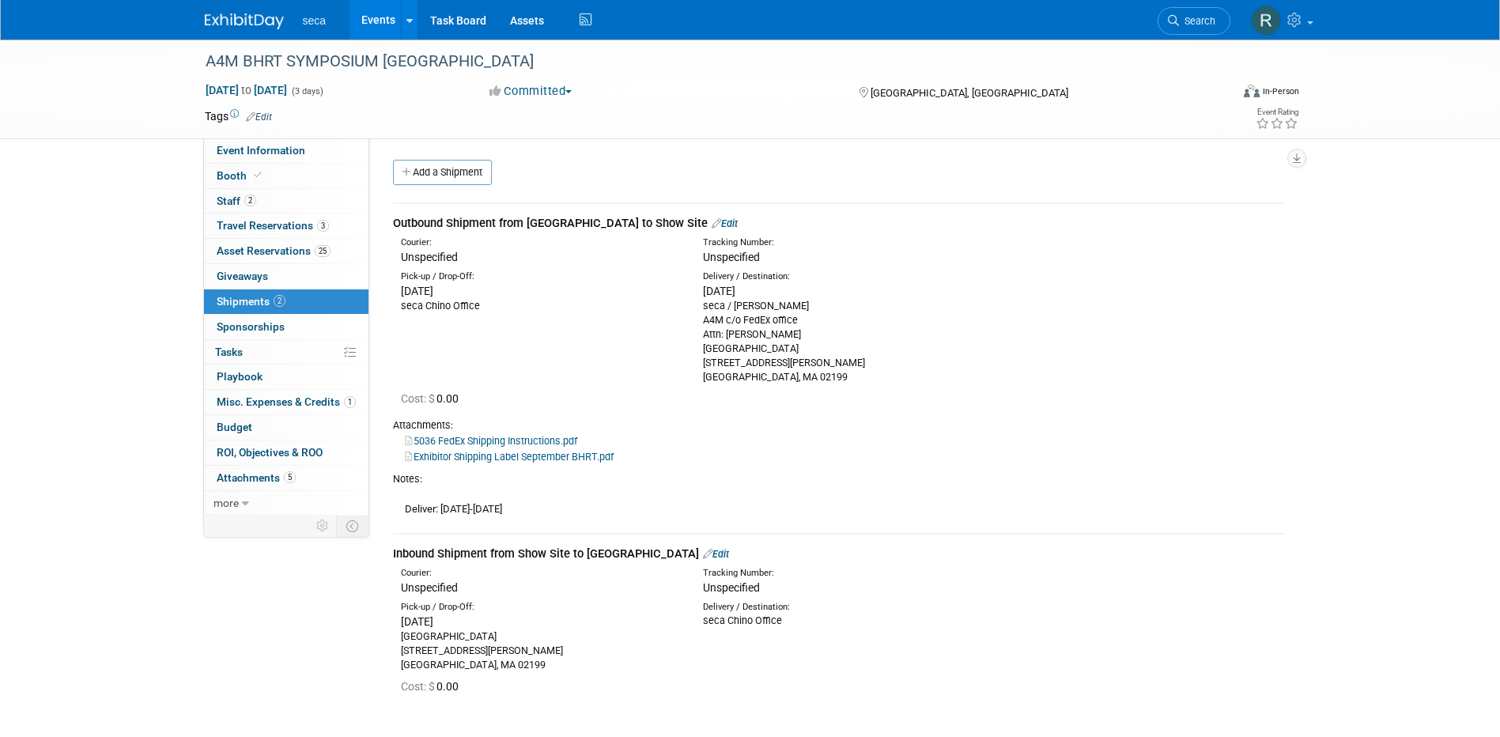
click at [274, 321] on span "Sponsorships 0" at bounding box center [251, 326] width 68 height 13
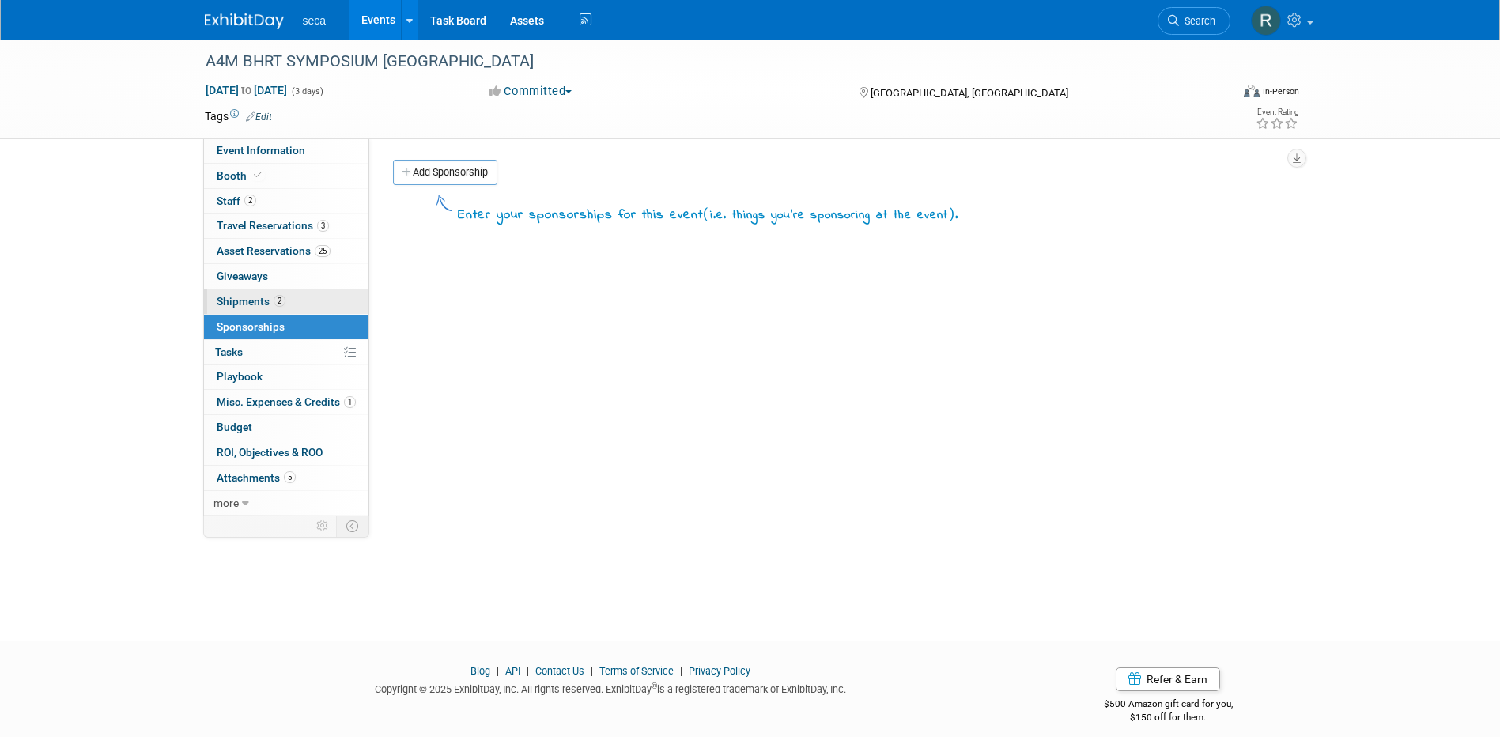
click at [265, 299] on span "Shipments 2" at bounding box center [251, 301] width 69 height 13
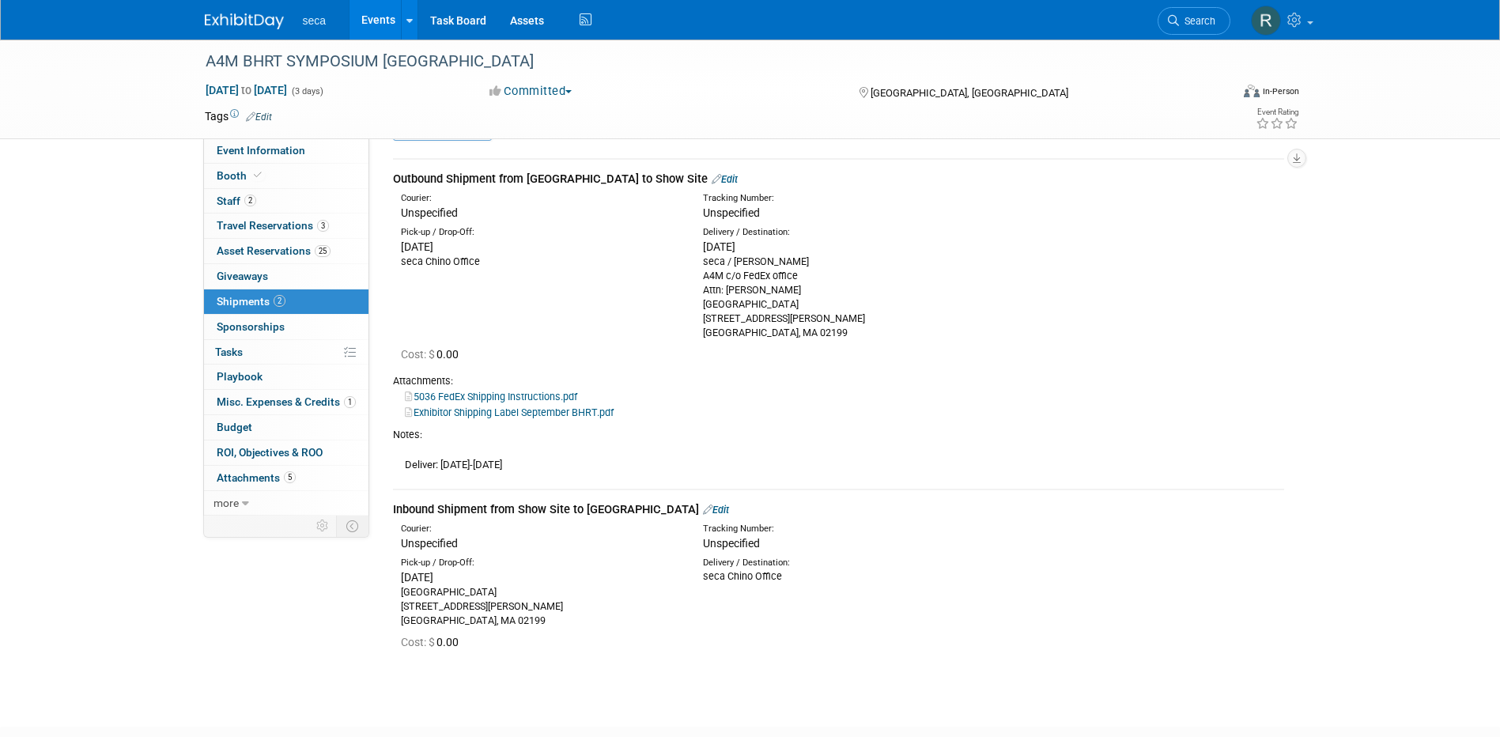
scroll to position [79, 0]
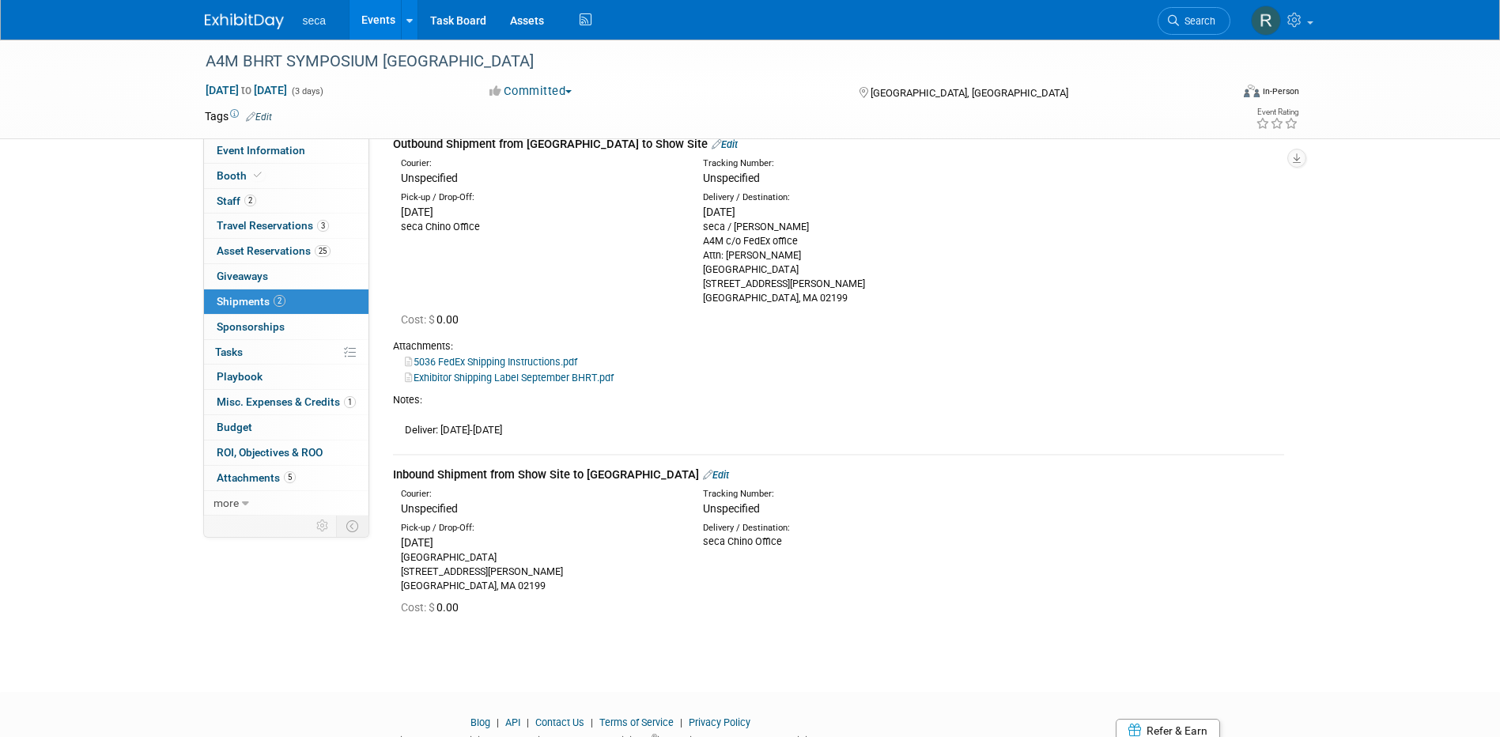
click at [376, 21] on link "Events" at bounding box center [378, 20] width 58 height 40
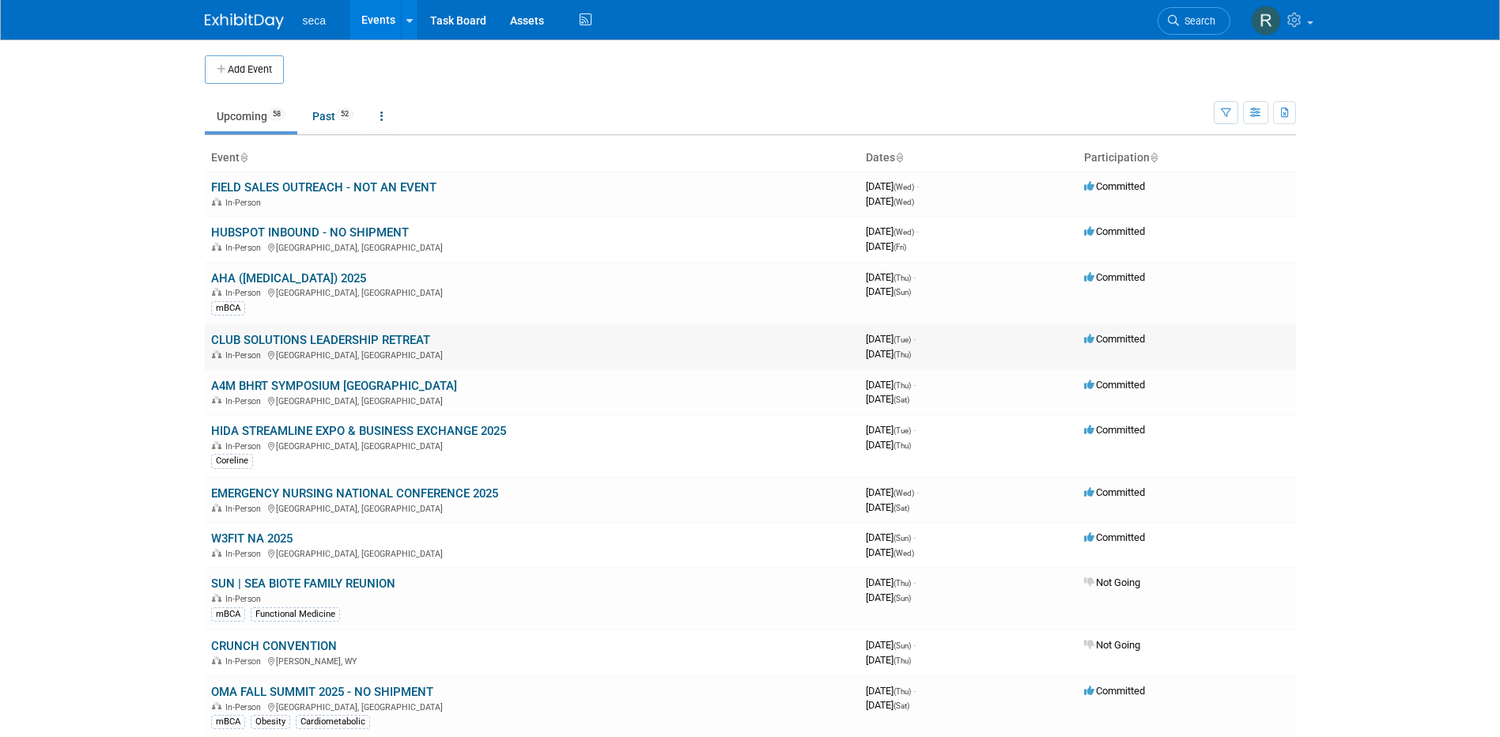
click at [310, 343] on link "CLUB SOLUTIONS LEADERSHIP RETREAT" at bounding box center [320, 340] width 219 height 14
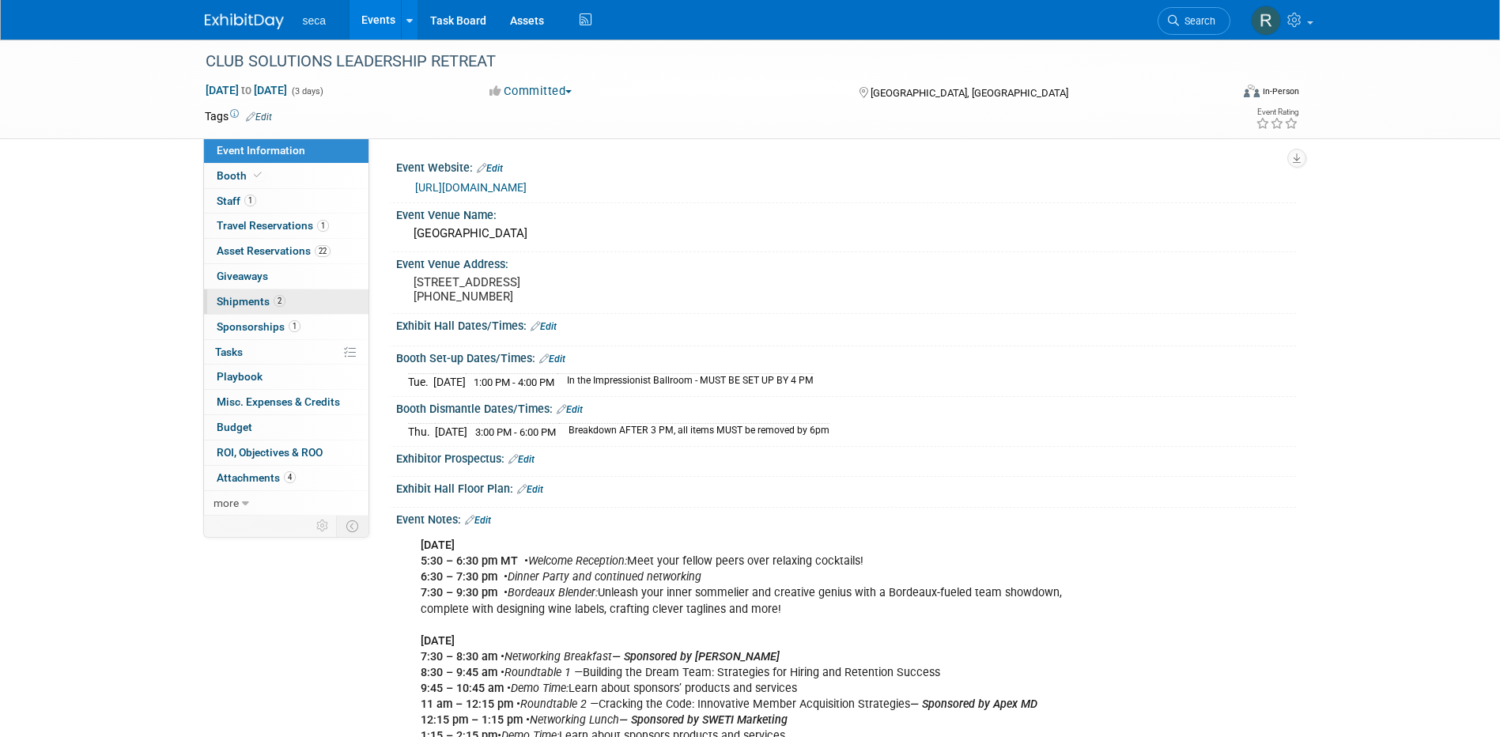
click at [251, 304] on span "Shipments 2" at bounding box center [251, 301] width 69 height 13
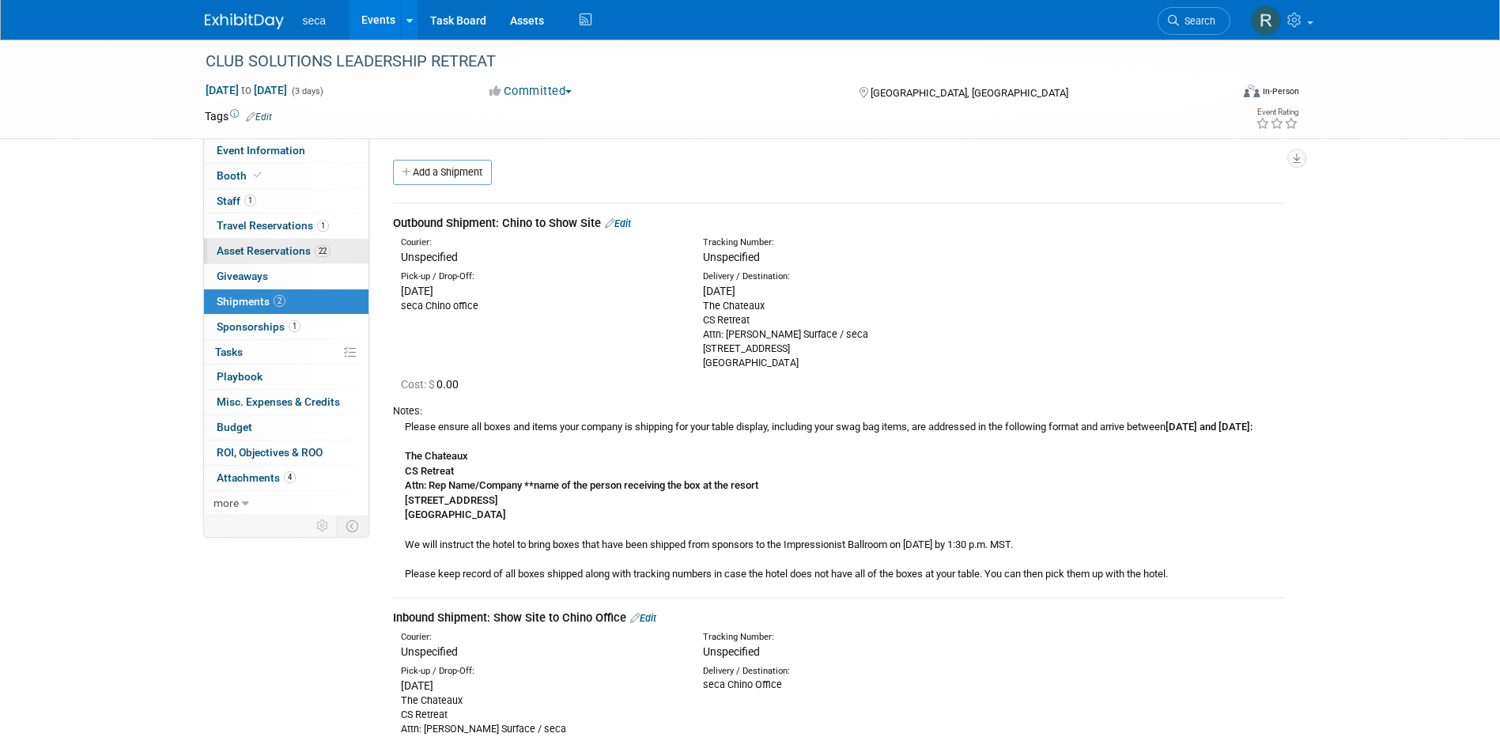
click at [282, 248] on span "Asset Reservations 22" at bounding box center [274, 250] width 114 height 13
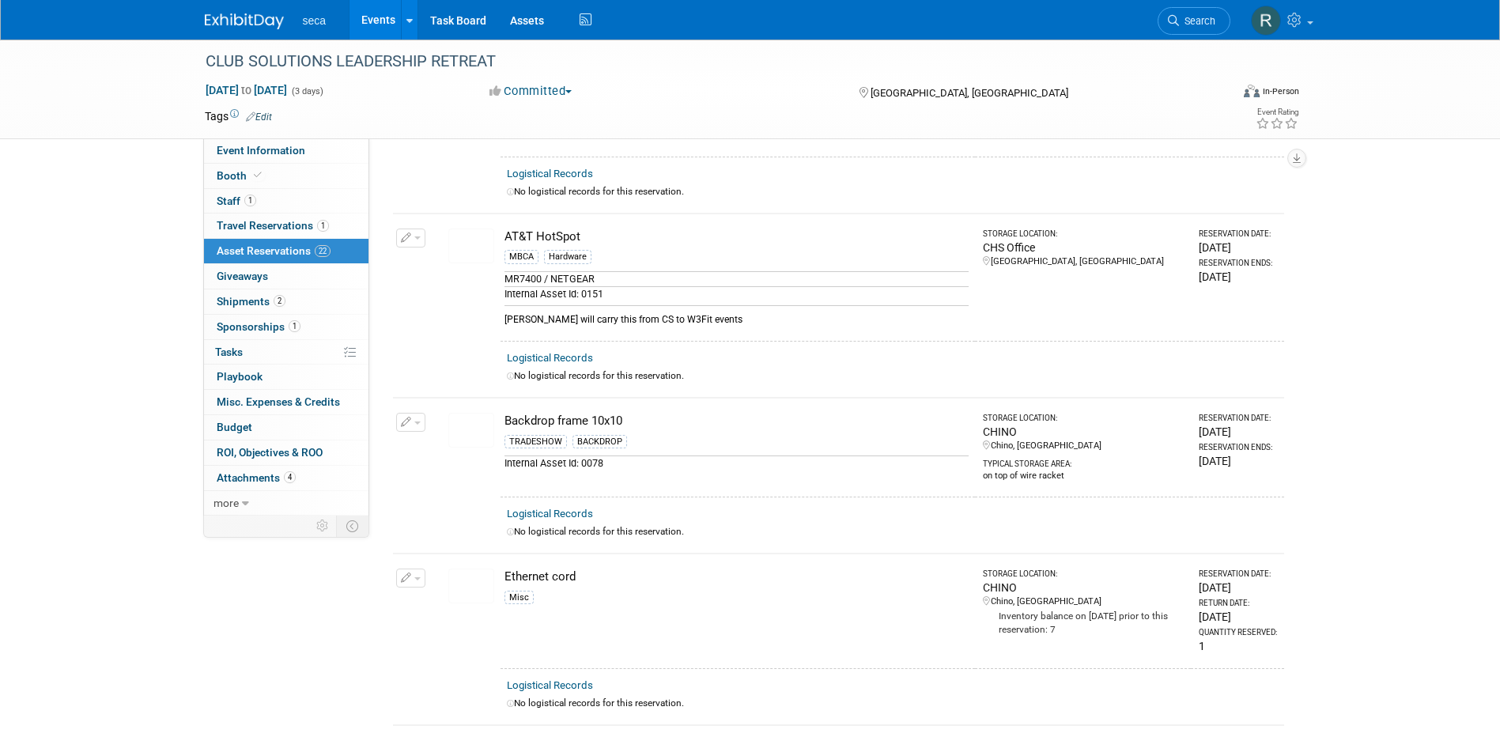
scroll to position [237, 0]
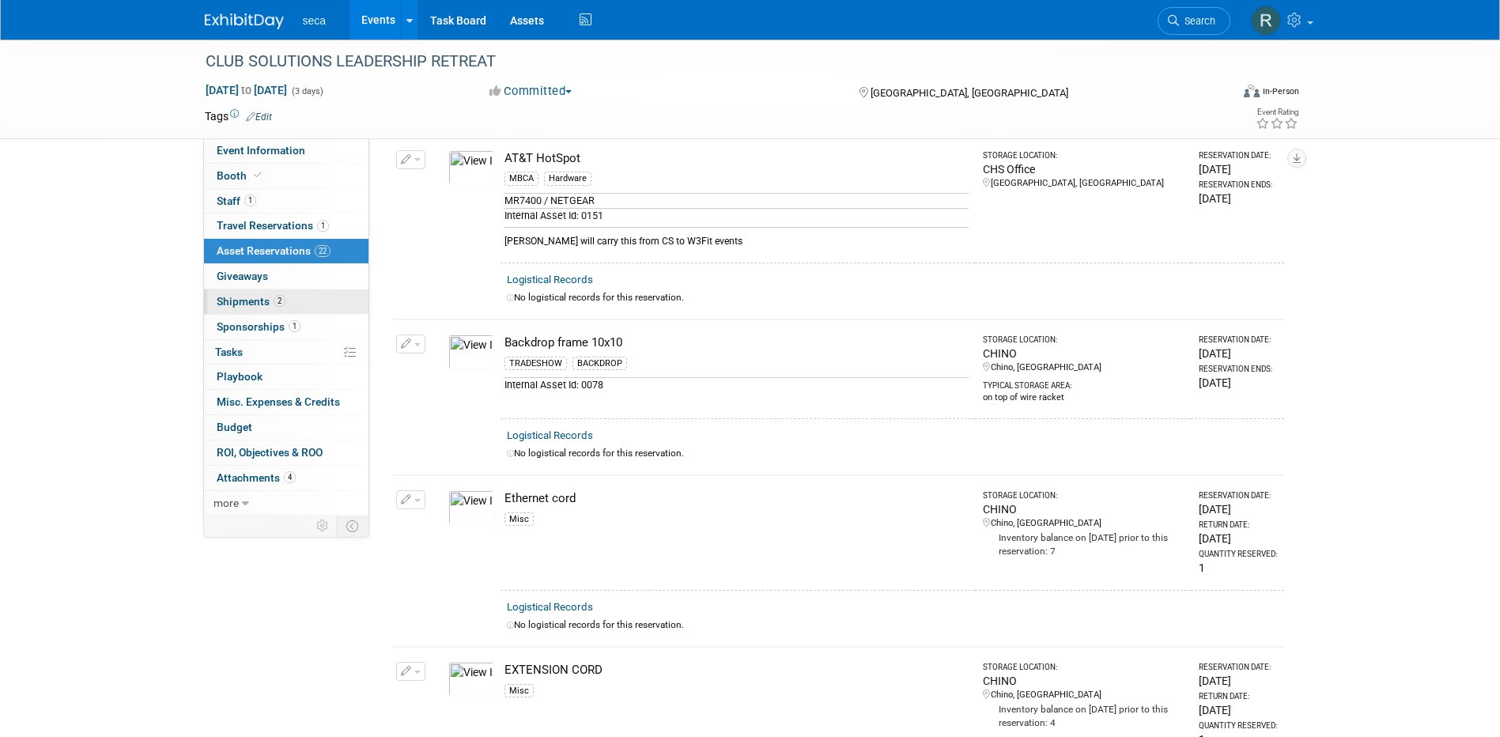
click at [262, 305] on span "Shipments 2" at bounding box center [251, 301] width 69 height 13
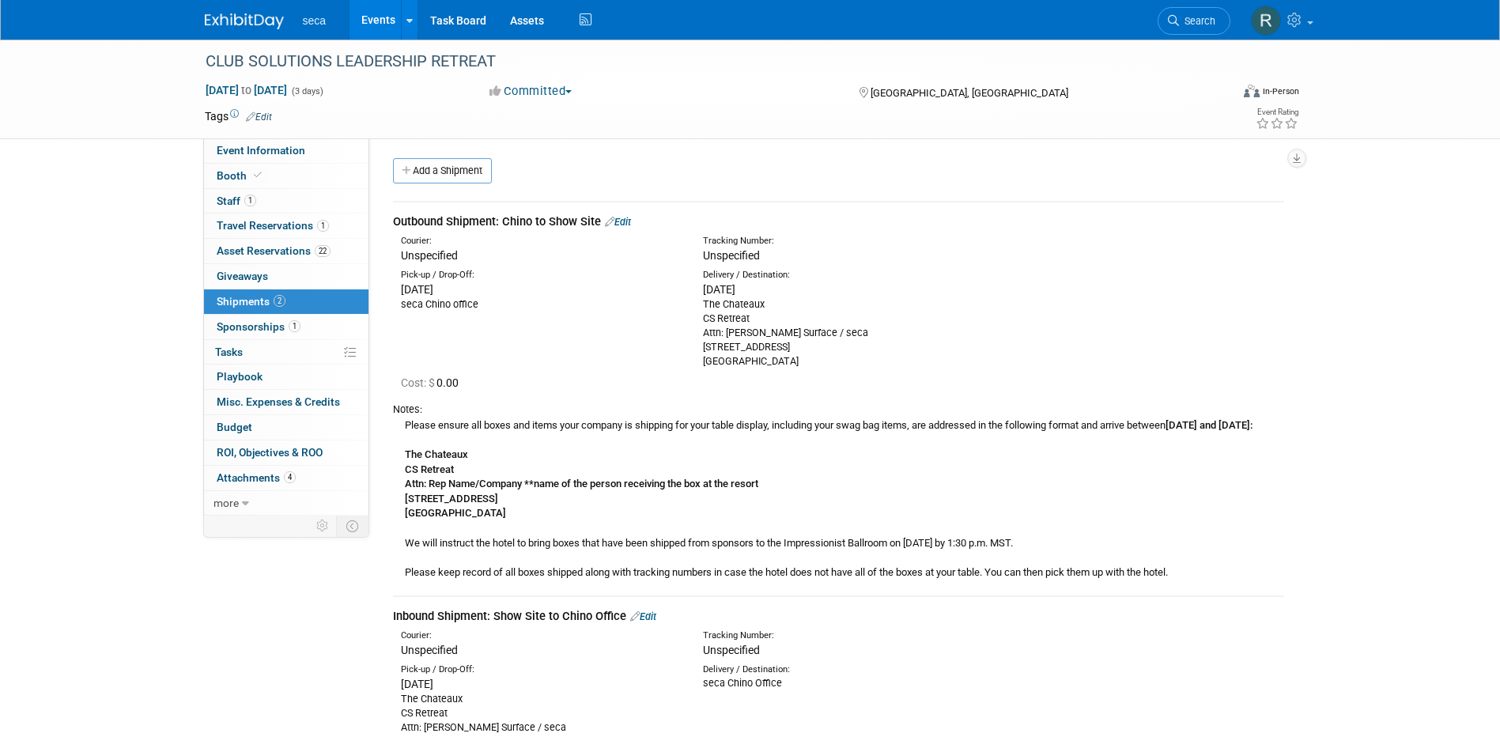
scroll to position [0, 0]
click at [269, 477] on span "Attachments 4" at bounding box center [256, 477] width 79 height 13
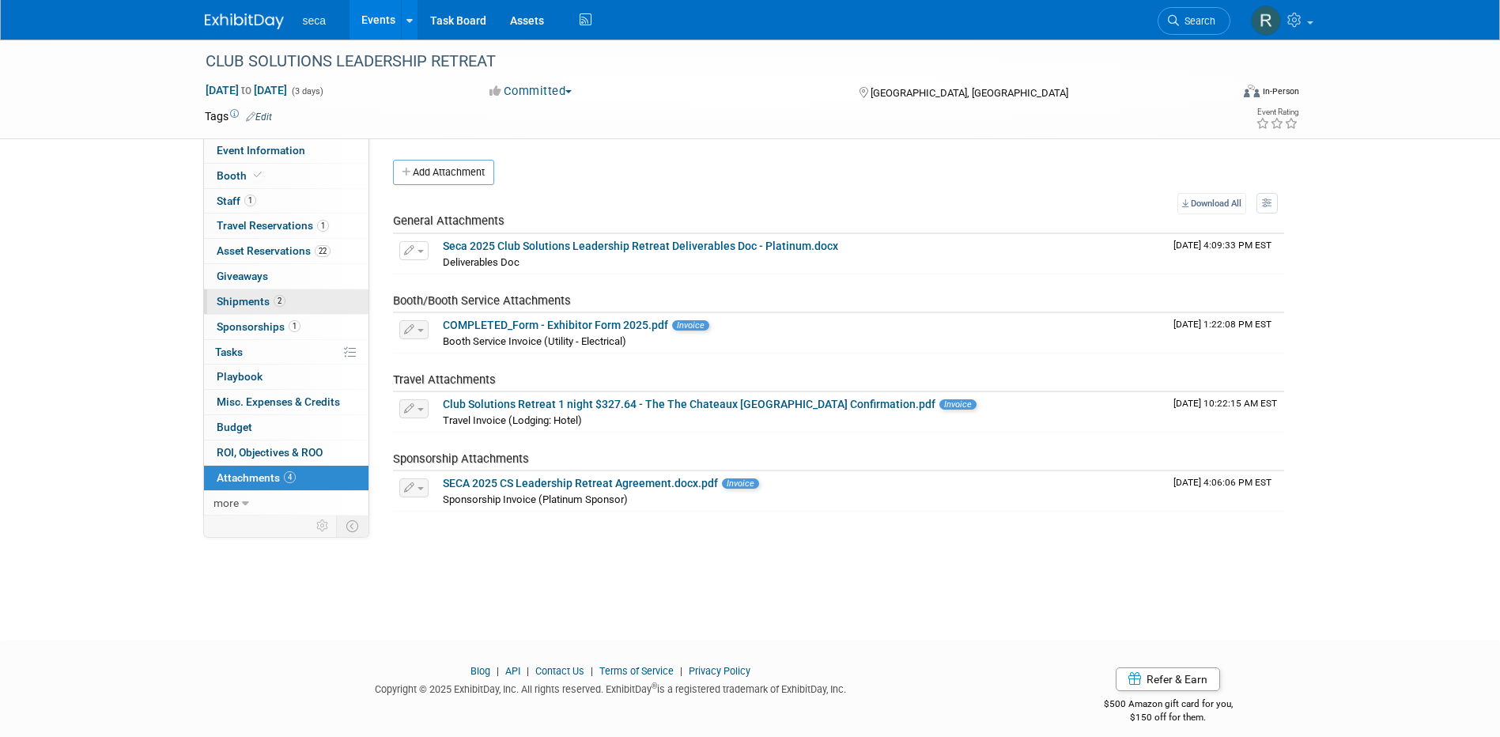
click at [264, 300] on span "Shipments 2" at bounding box center [251, 301] width 69 height 13
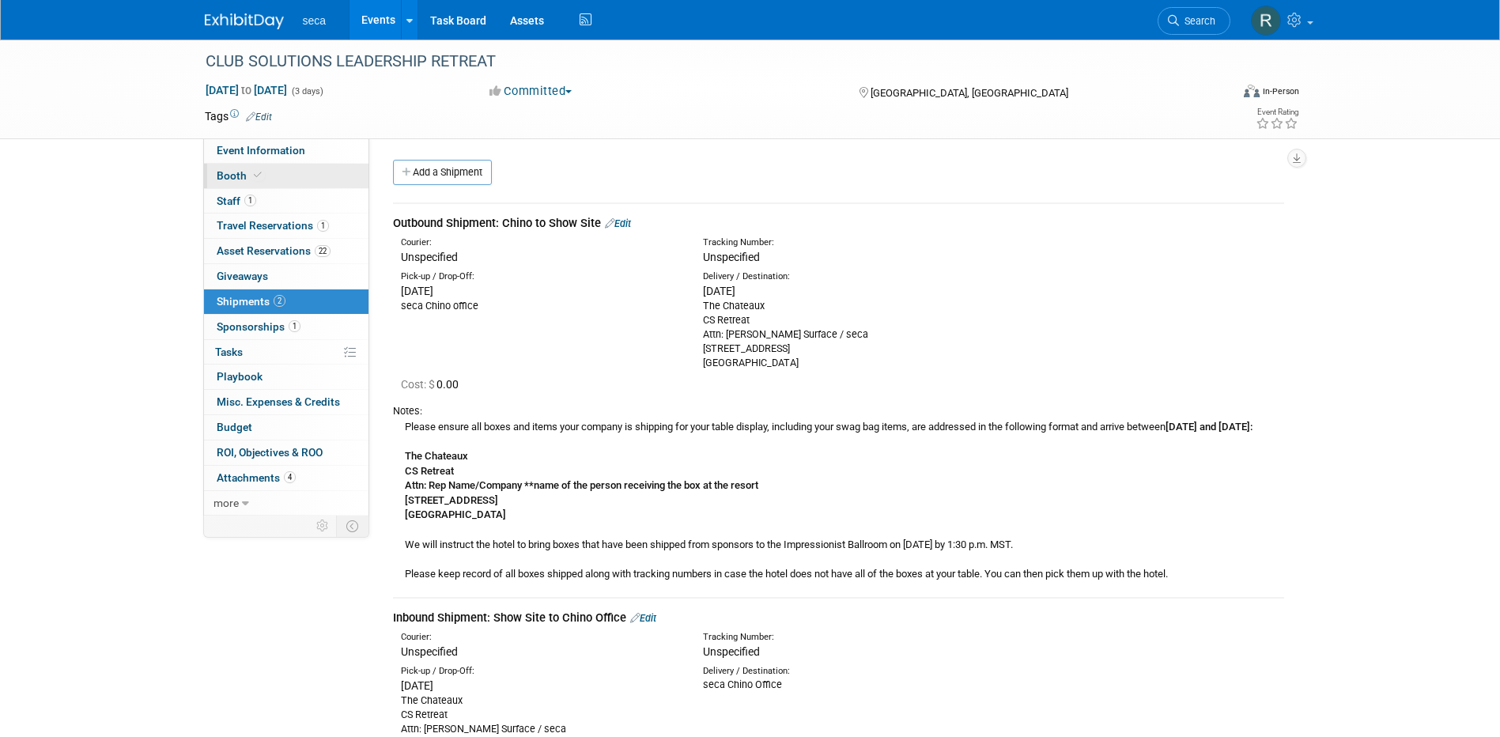
click at [240, 180] on span "Booth" at bounding box center [241, 175] width 48 height 13
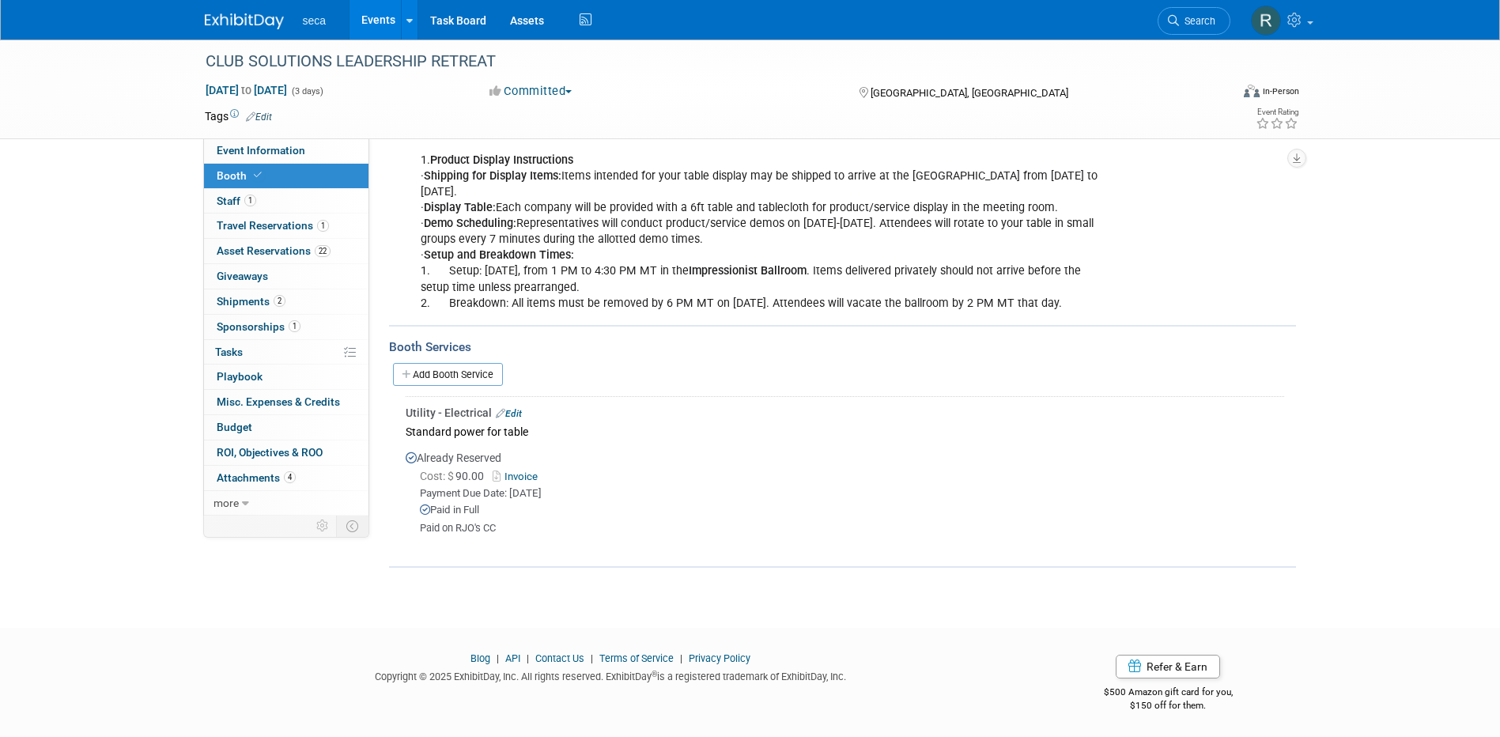
scroll to position [218, 0]
click at [375, 22] on link "Events" at bounding box center [378, 20] width 58 height 40
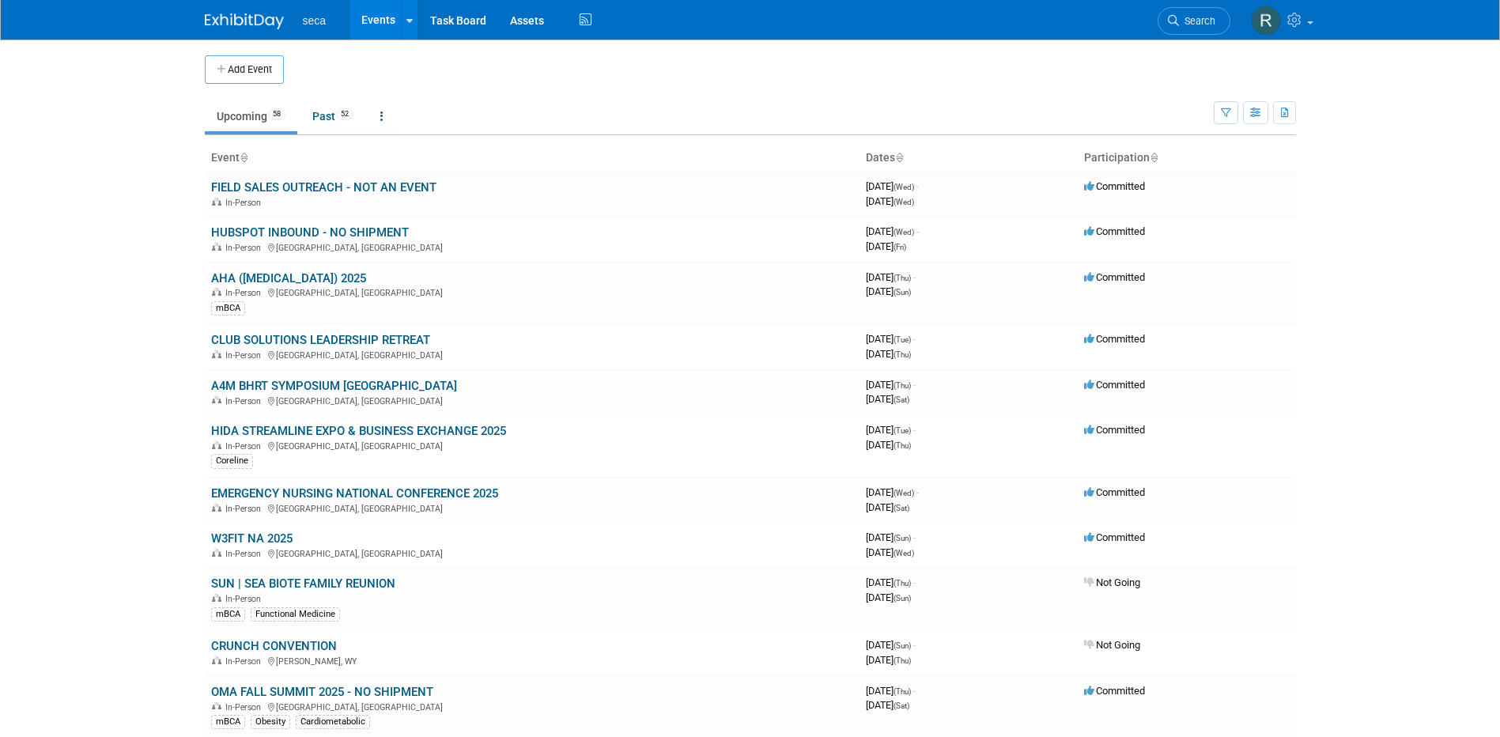
drag, startPoint x: 325, startPoint y: 417, endPoint x: 100, endPoint y: 406, distance: 224.8
click at [100, 406] on body "seca Events Add Event Bulk Upload Events Shareable Event Boards Recently Viewed…" at bounding box center [750, 368] width 1500 height 737
click at [287, 495] on link "EMERGENCY NURSING NATIONAL CONFERENCE 2025" at bounding box center [354, 493] width 287 height 14
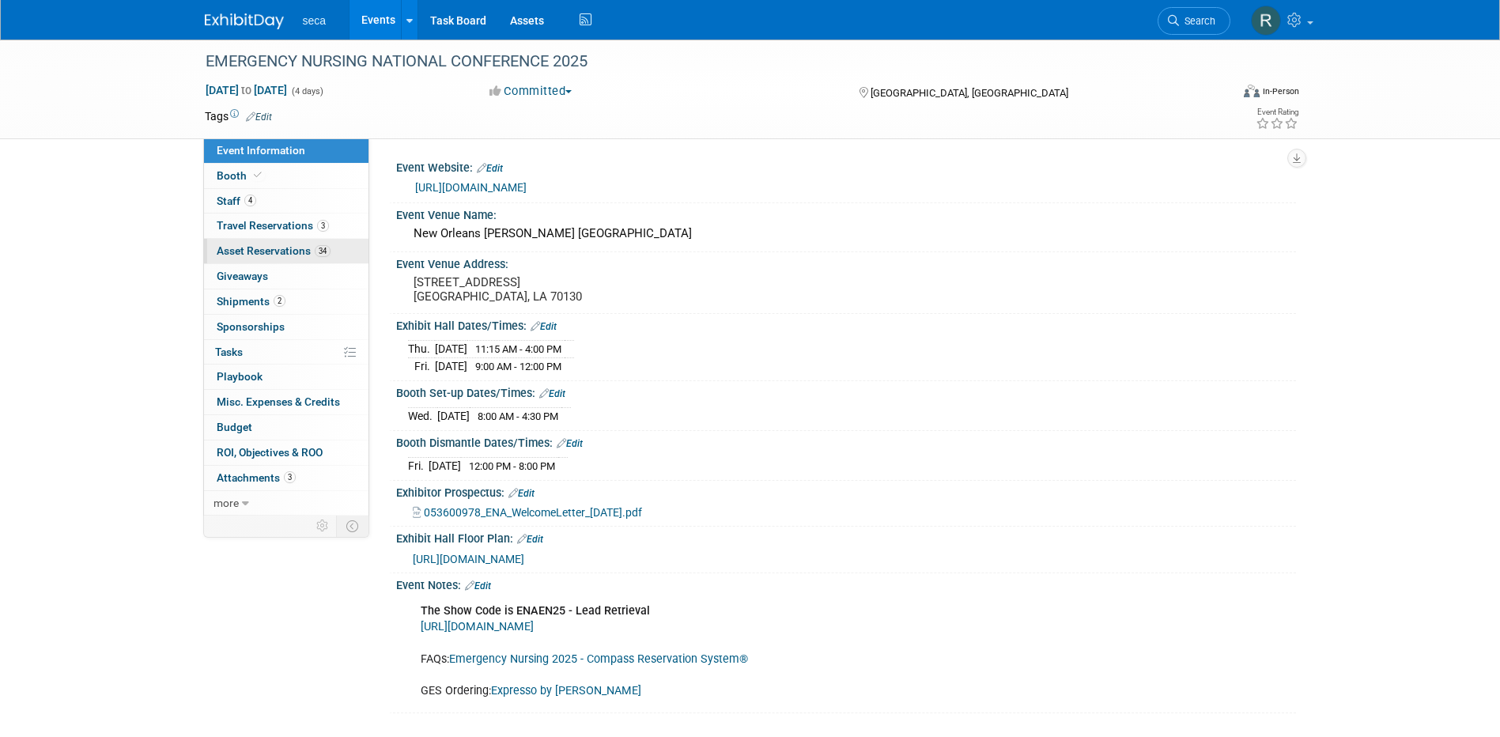
click at [270, 248] on span "Asset Reservations 34" at bounding box center [274, 250] width 114 height 13
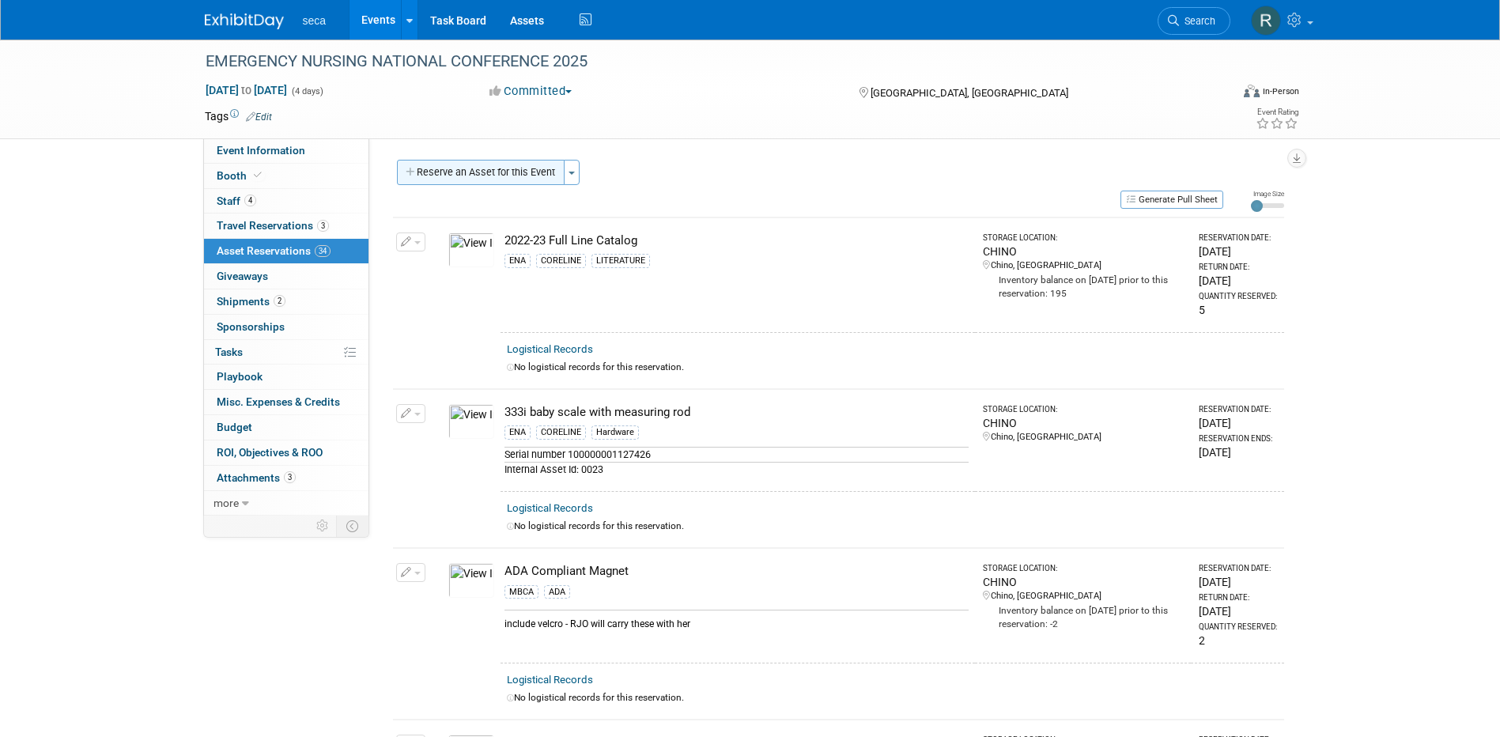
click at [508, 161] on button "Reserve an Asset for this Event" at bounding box center [481, 172] width 168 height 25
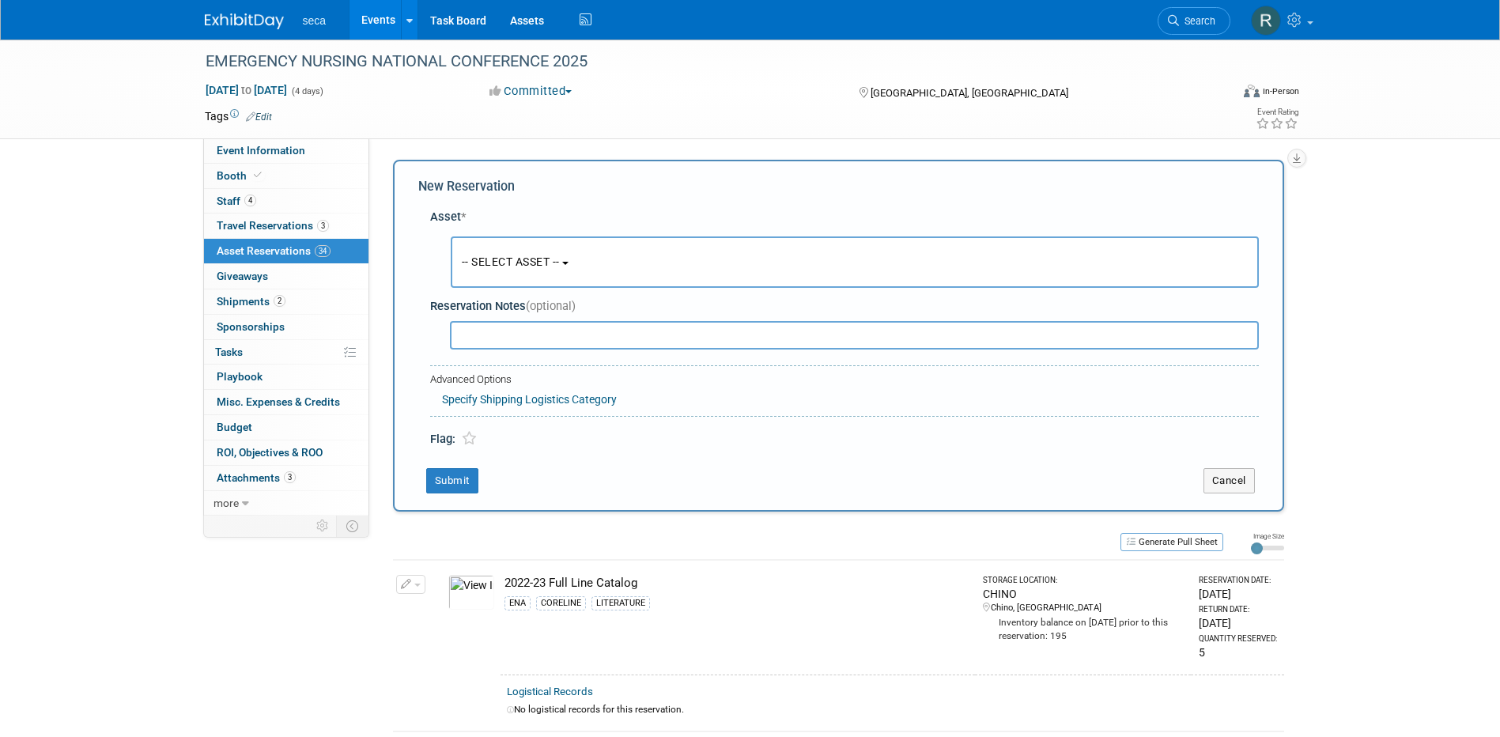
scroll to position [15, 0]
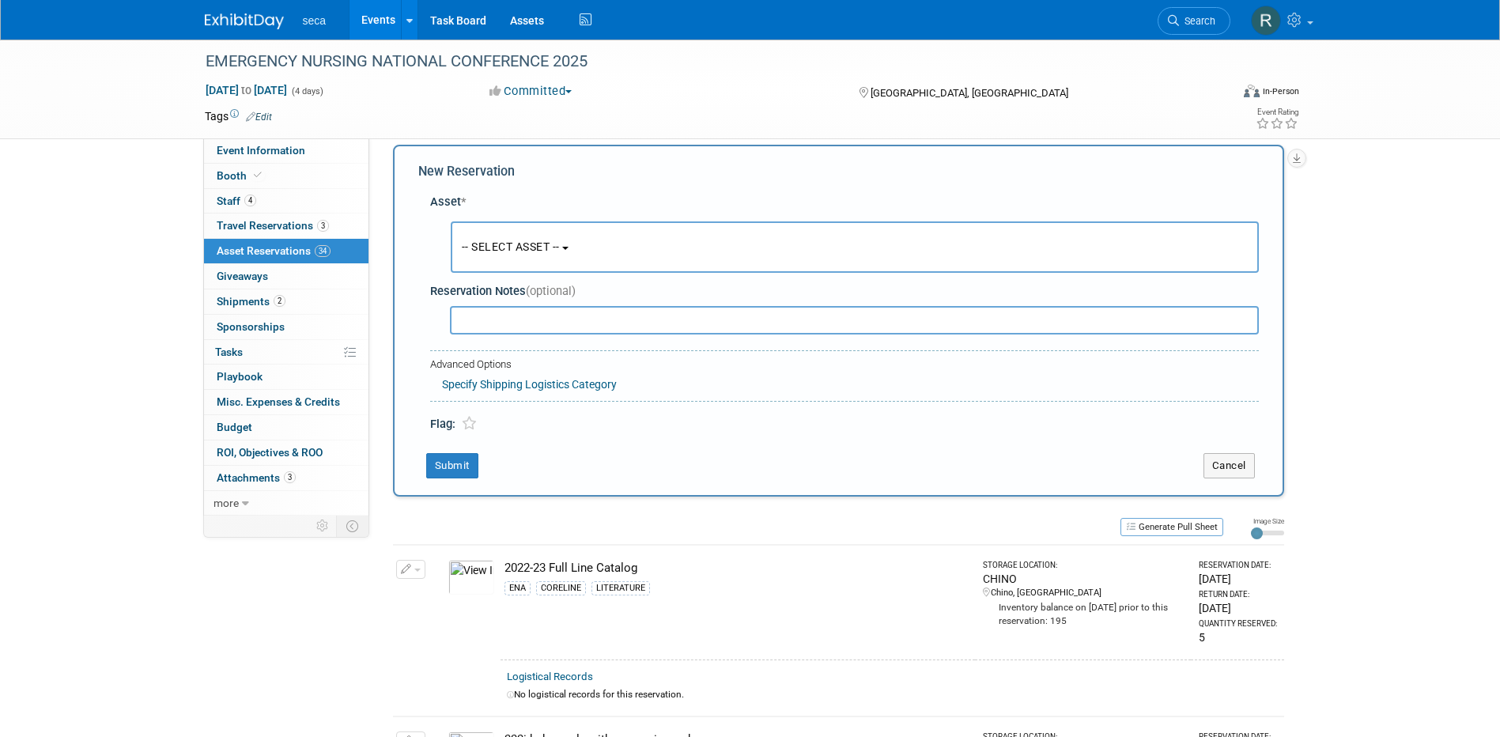
click at [515, 244] on span "-- SELECT ASSET --" at bounding box center [511, 246] width 98 height 13
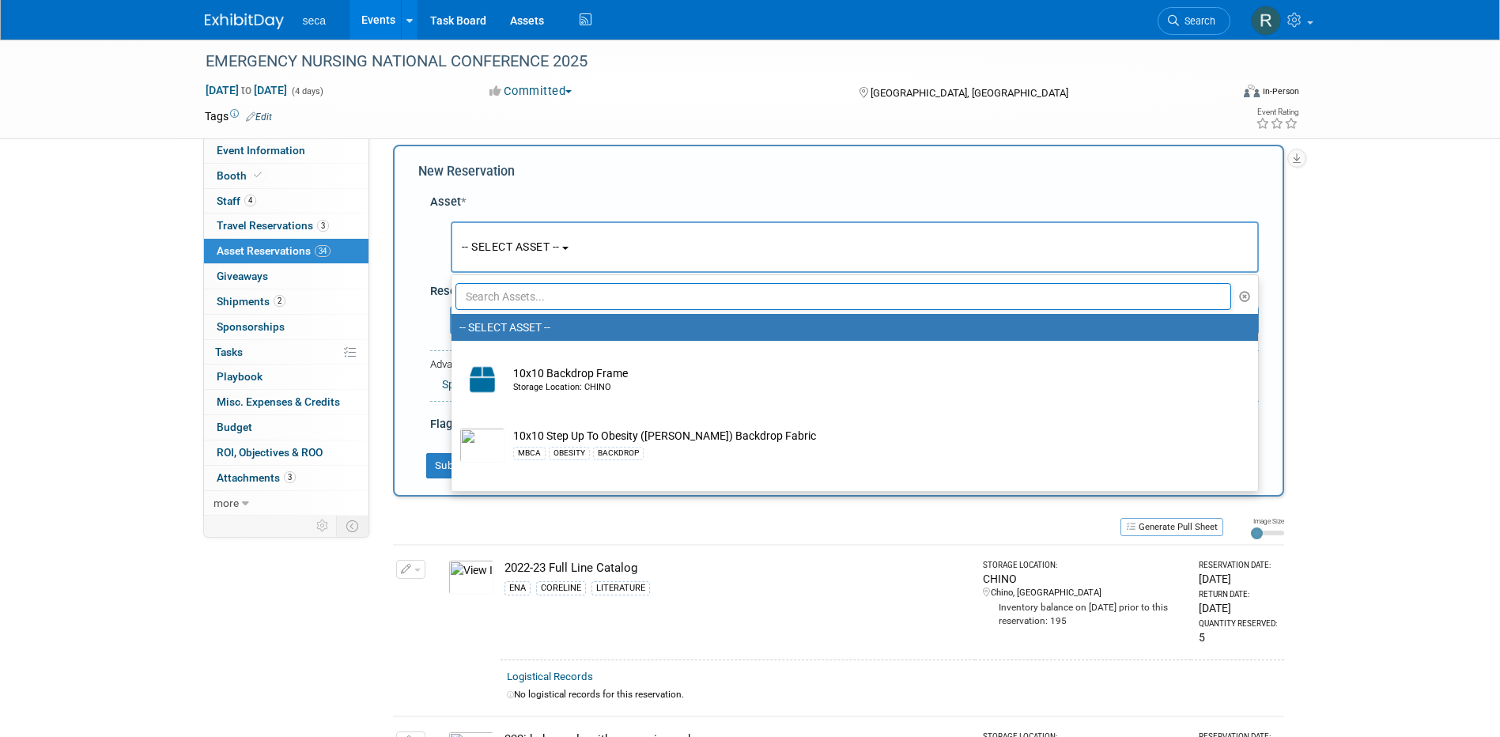
click at [537, 298] on input "text" at bounding box center [843, 296] width 776 height 27
type input "sign"
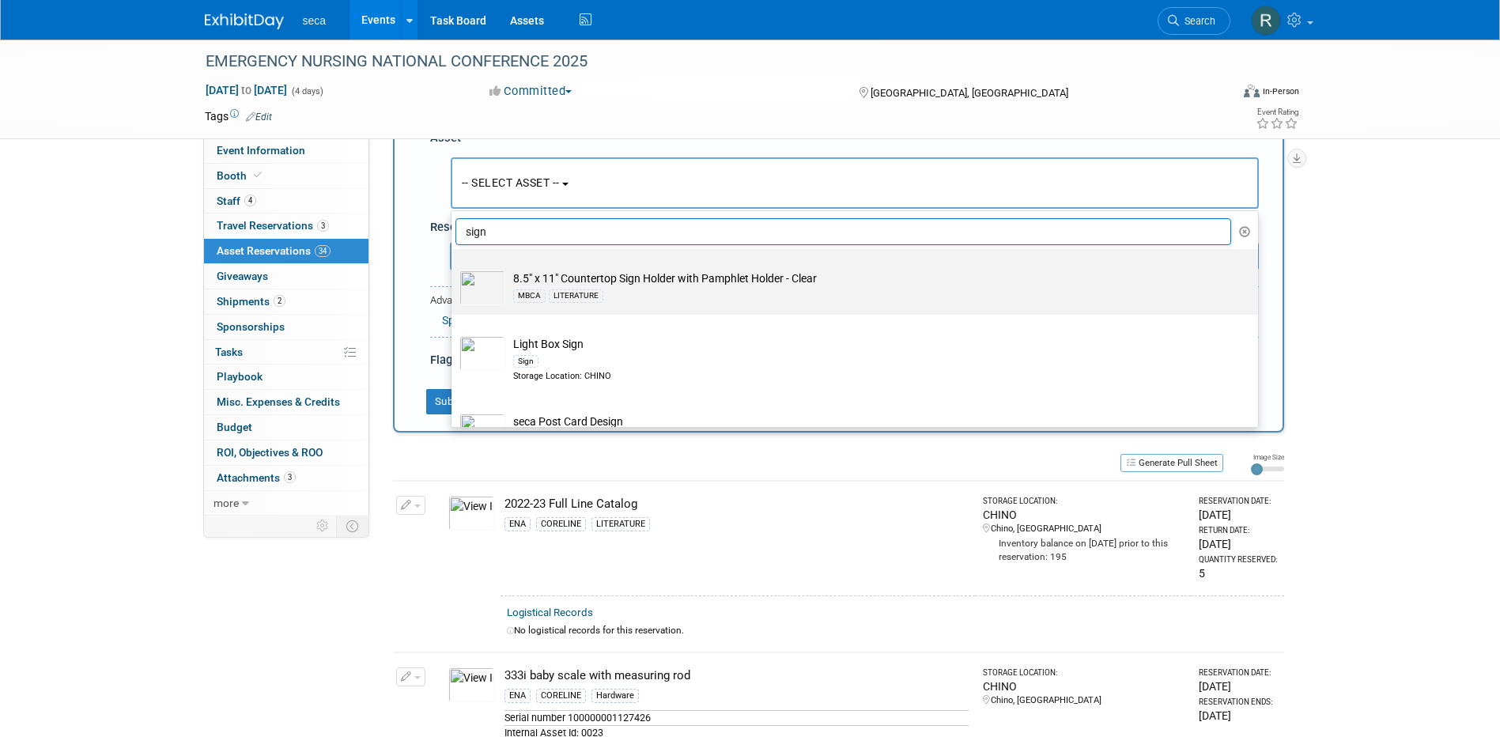
scroll to position [0, 0]
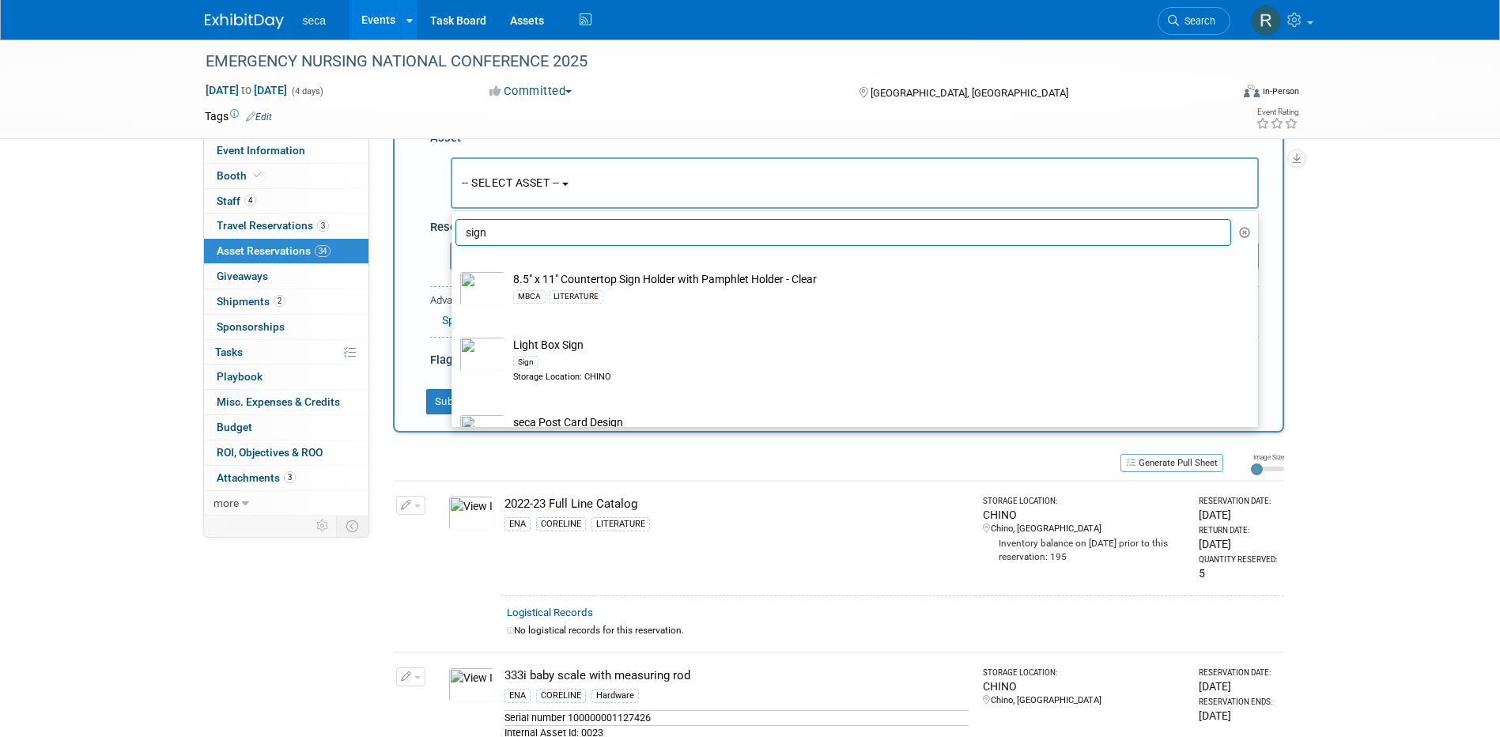
drag, startPoint x: 516, startPoint y: 232, endPoint x: 447, endPoint y: 221, distance: 69.7
click at [447, 221] on div "Asset * -- SELECT ASSET -- <table style='display: inline-block; border-style:no…" at bounding box center [838, 245] width 840 height 247
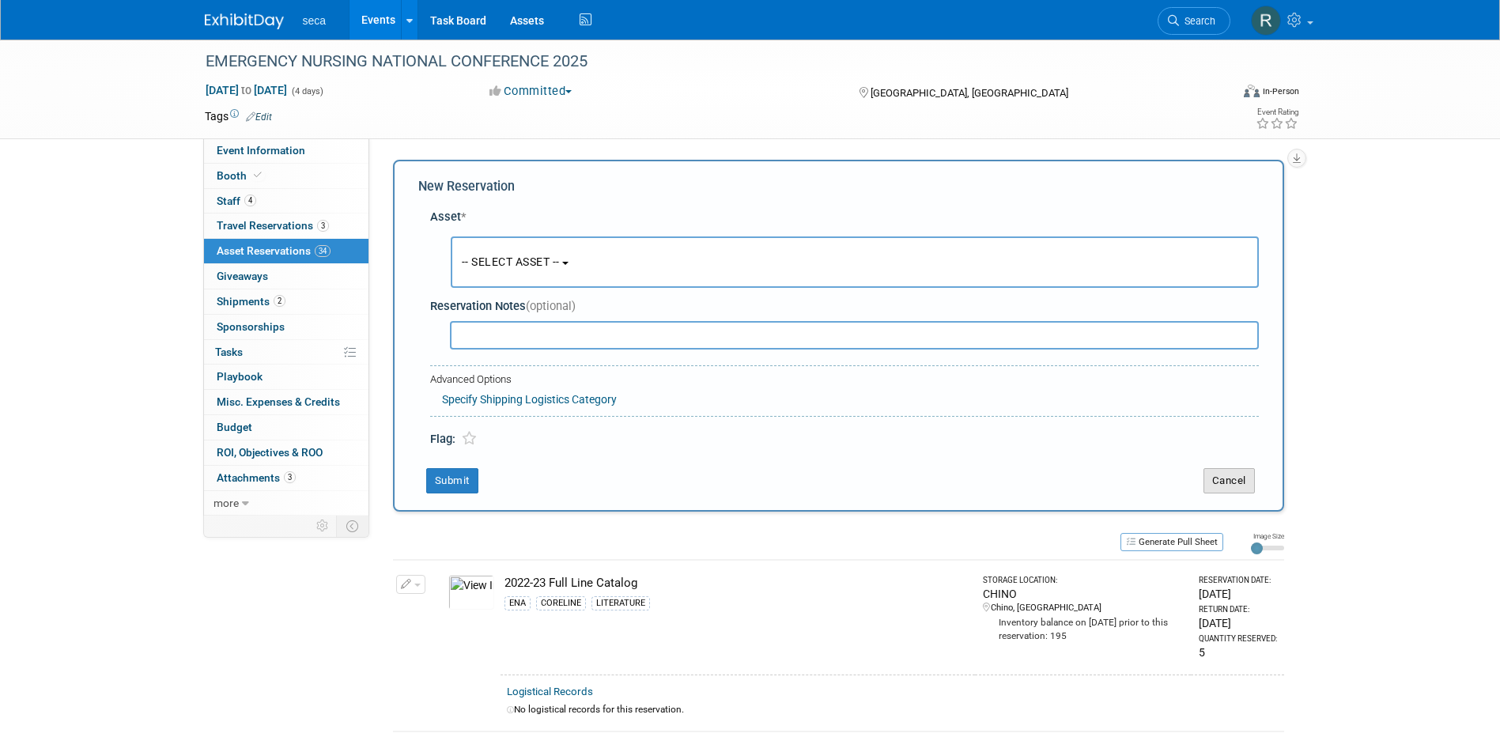
click at [1234, 485] on button "Cancel" at bounding box center [1228, 480] width 51 height 25
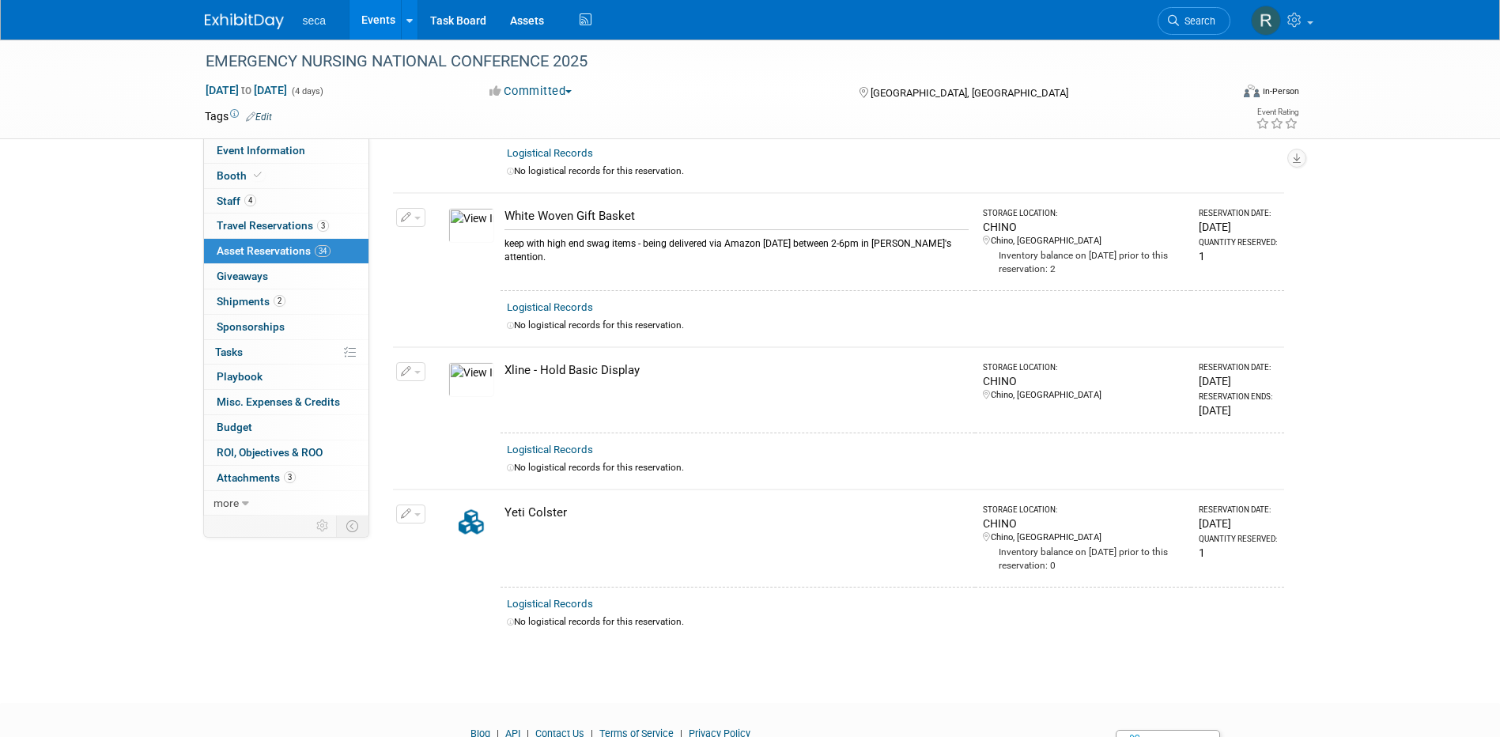
scroll to position [5099, 0]
